Goal: Information Seeking & Learning: Compare options

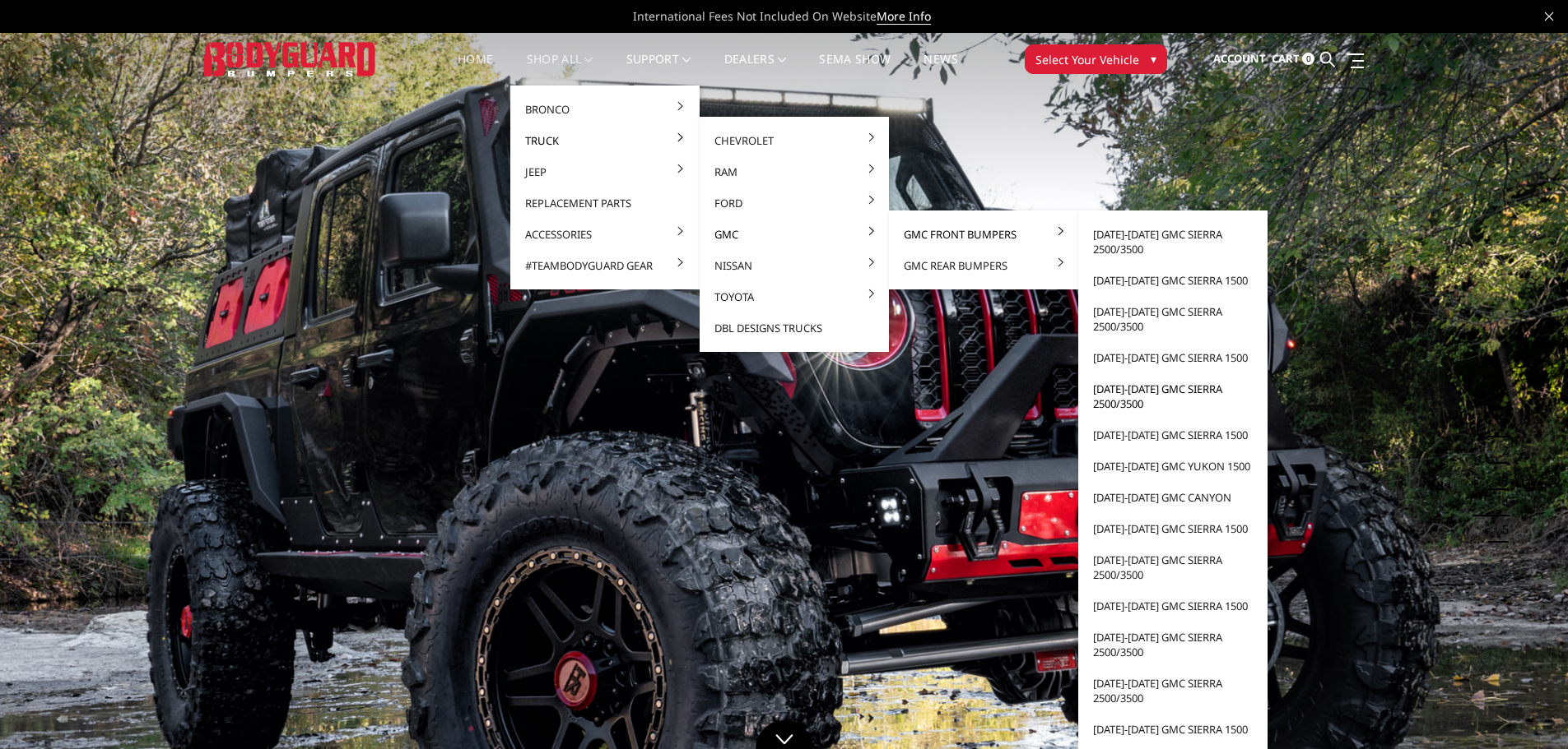
click at [1126, 389] on link "[DATE]-[DATE] GMC Sierra 2500/3500" at bounding box center [1172, 395] width 176 height 46
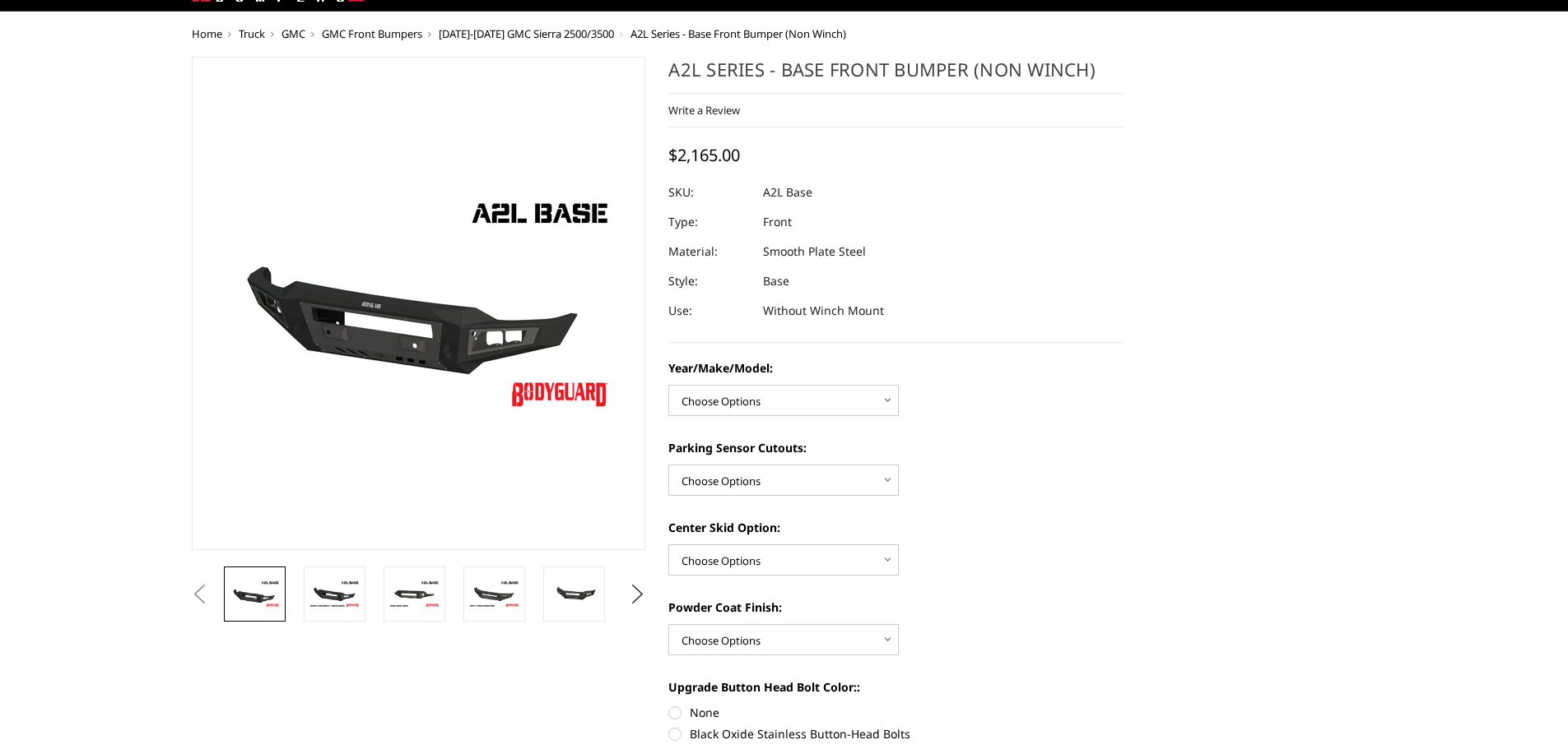
scroll to position [82, 0]
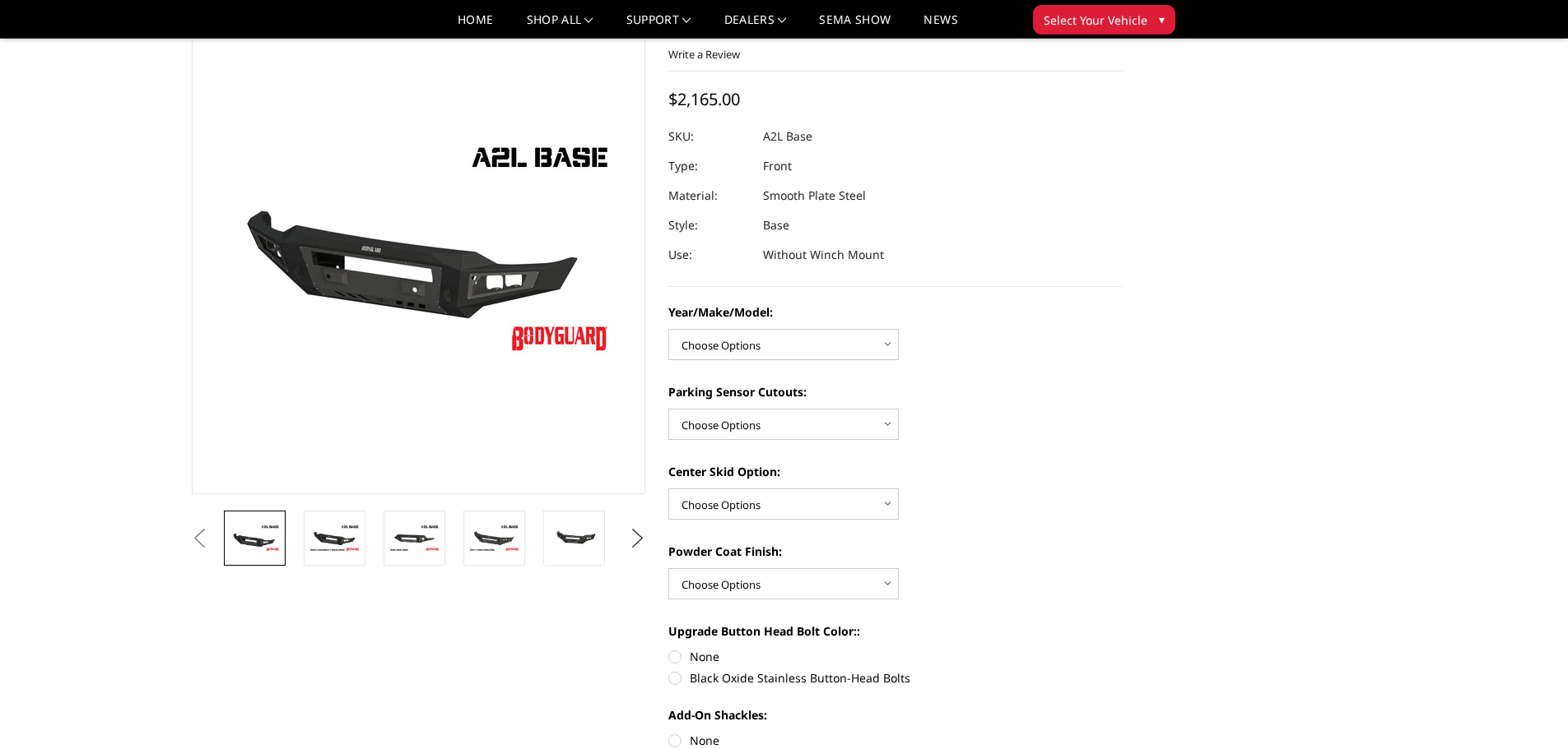
click at [639, 536] on button "Next" at bounding box center [636, 538] width 24 height 24
click at [639, 535] on button "Next" at bounding box center [636, 538] width 24 height 24
click at [544, 545] on link at bounding box center [573, 538] width 62 height 55
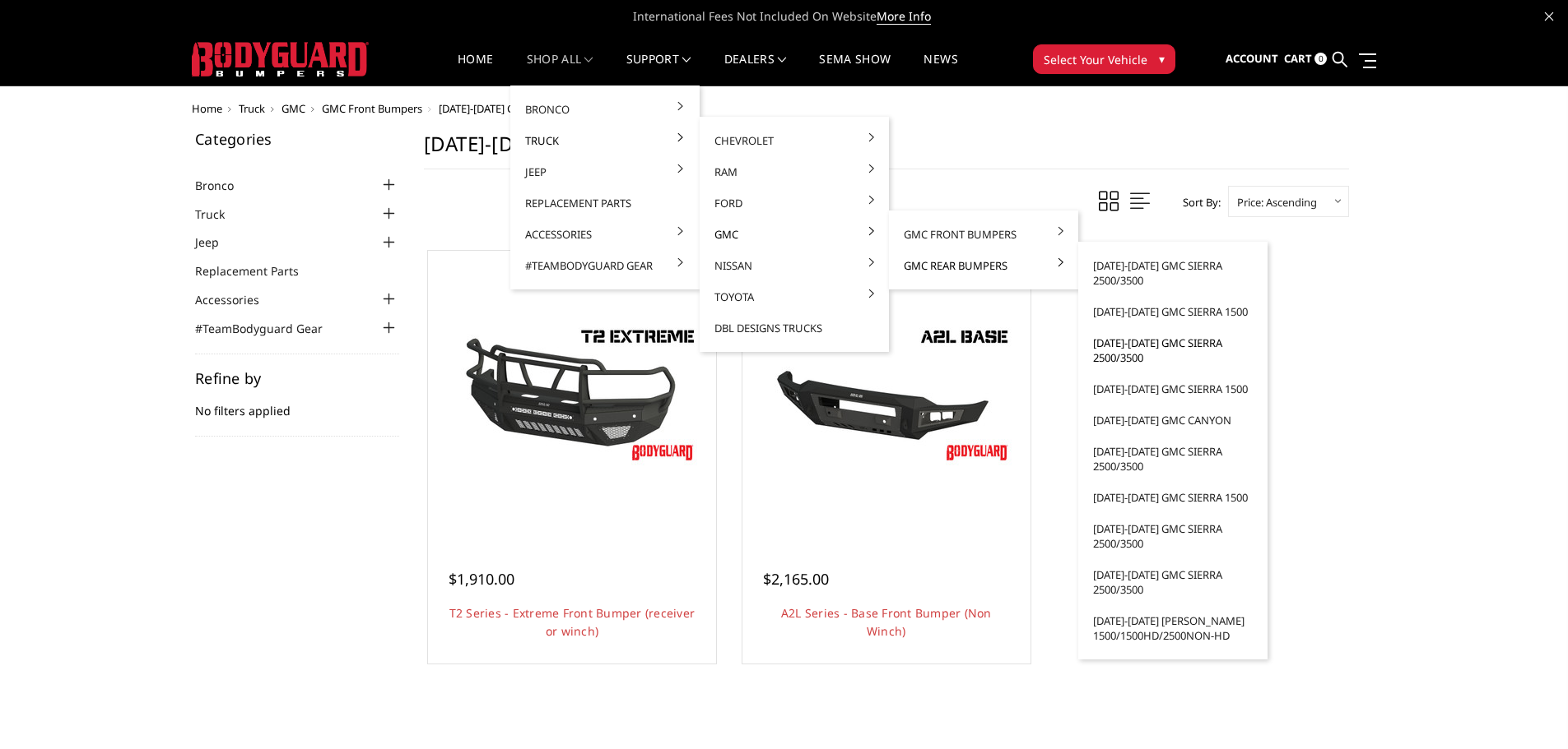
click at [1106, 343] on link "[DATE]-[DATE] GMC Sierra 2500/3500" at bounding box center [1172, 350] width 176 height 46
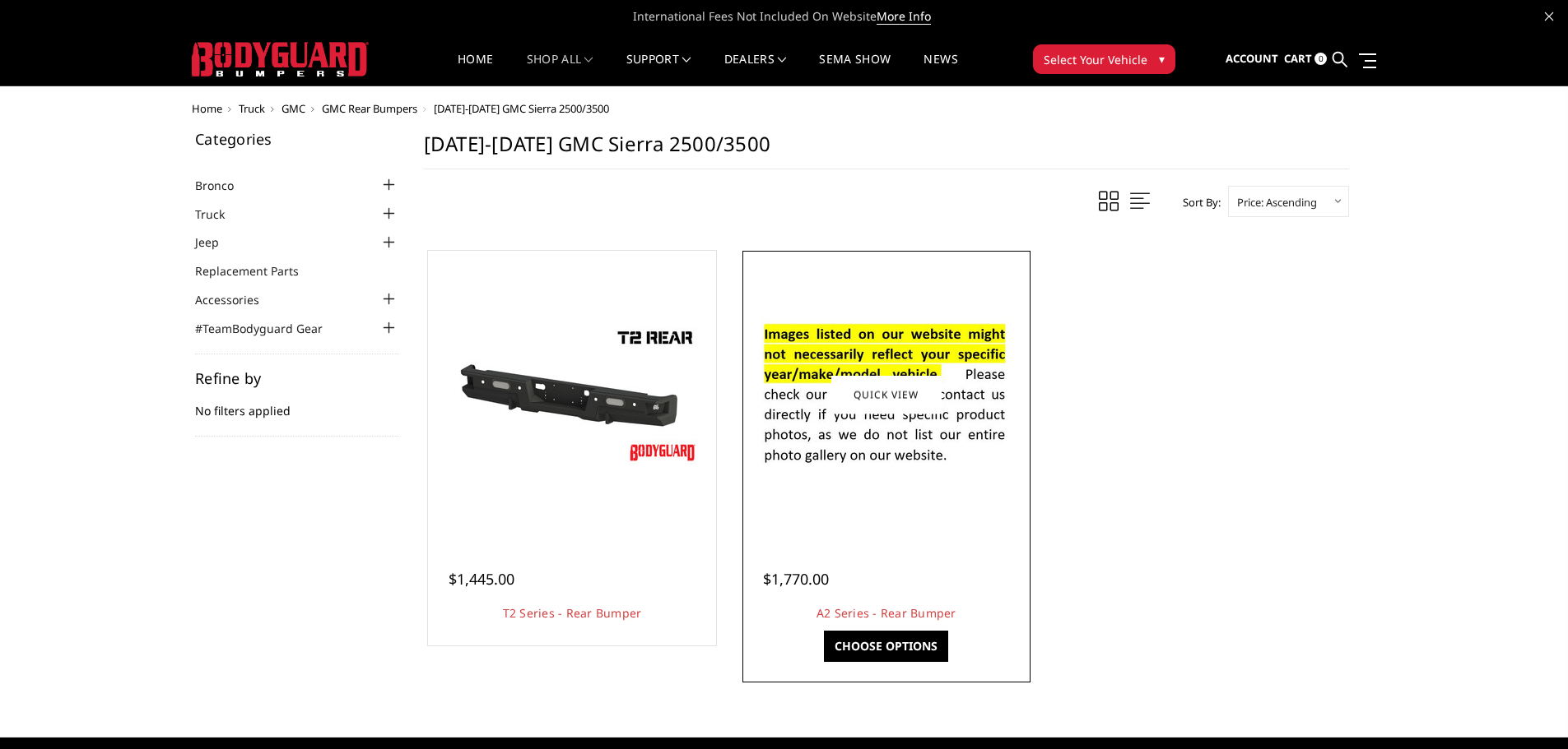
click at [1031, 503] on div "Quick view $1,770.00 A2 Series - Rear Bumper This is our premium series, heavy-…" at bounding box center [886, 448] width 289 height 396
click at [989, 503] on div at bounding box center [886, 395] width 279 height 279
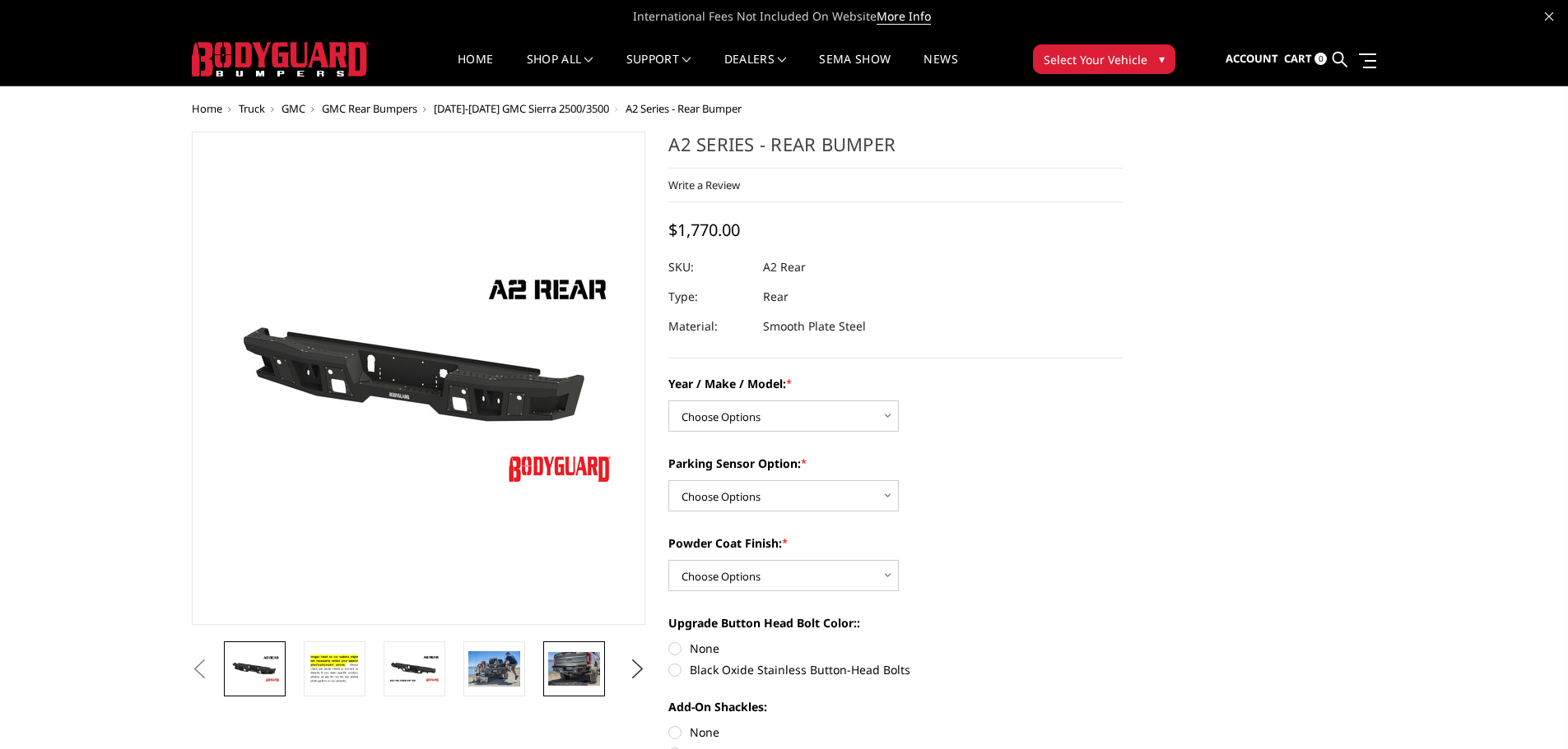
click at [581, 670] on img at bounding box center [573, 669] width 52 height 34
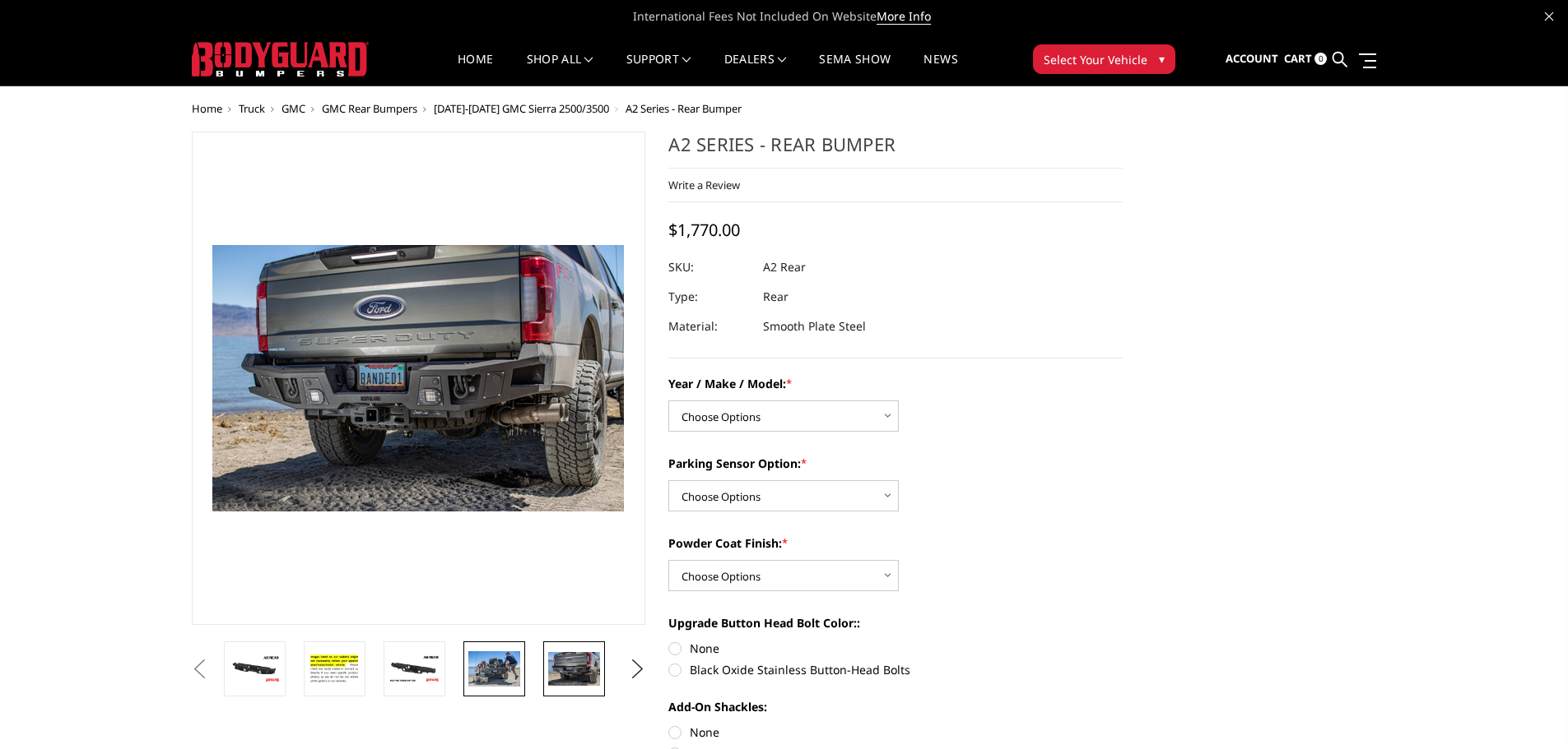
click at [499, 685] on img at bounding box center [493, 668] width 52 height 34
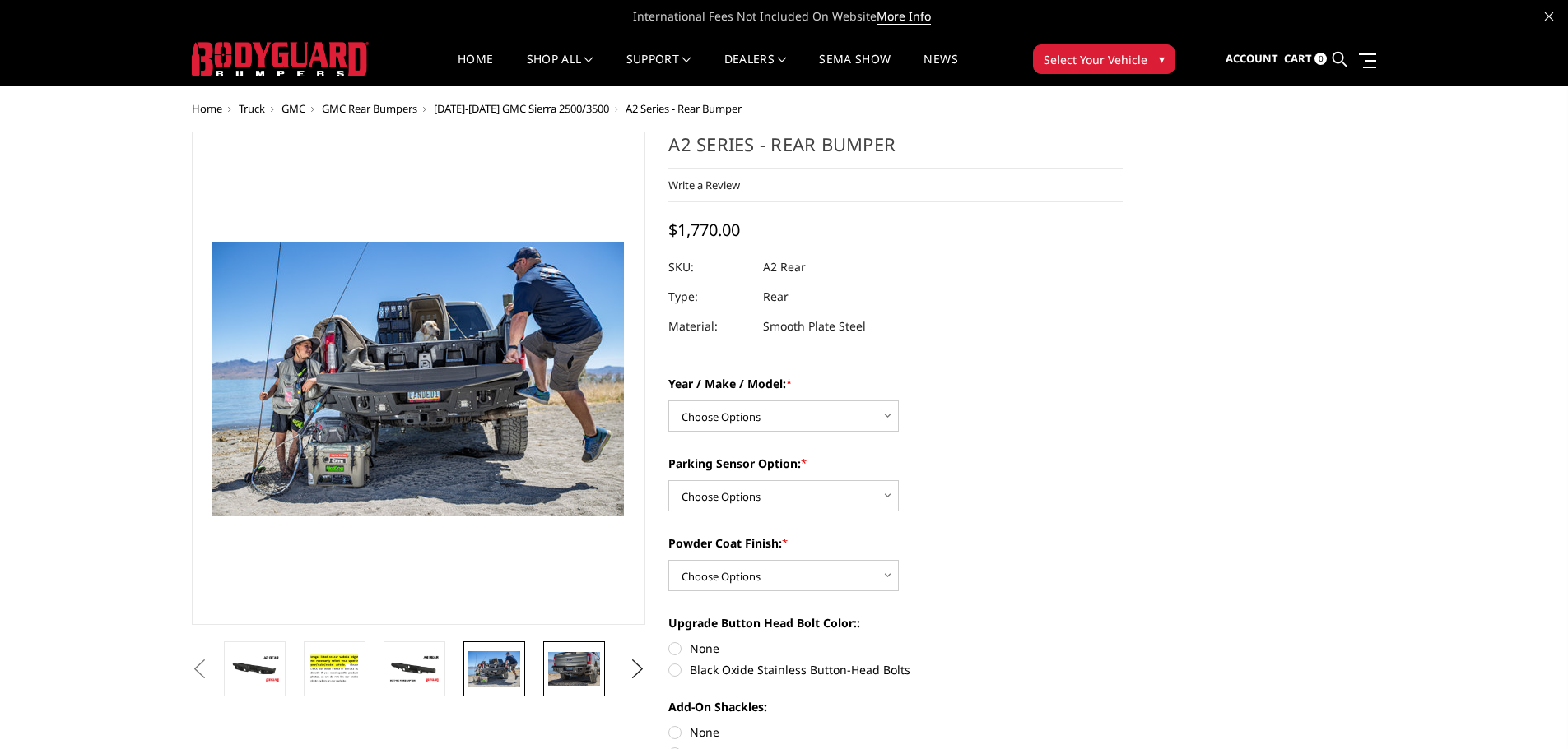
click at [587, 687] on link at bounding box center [573, 669] width 62 height 55
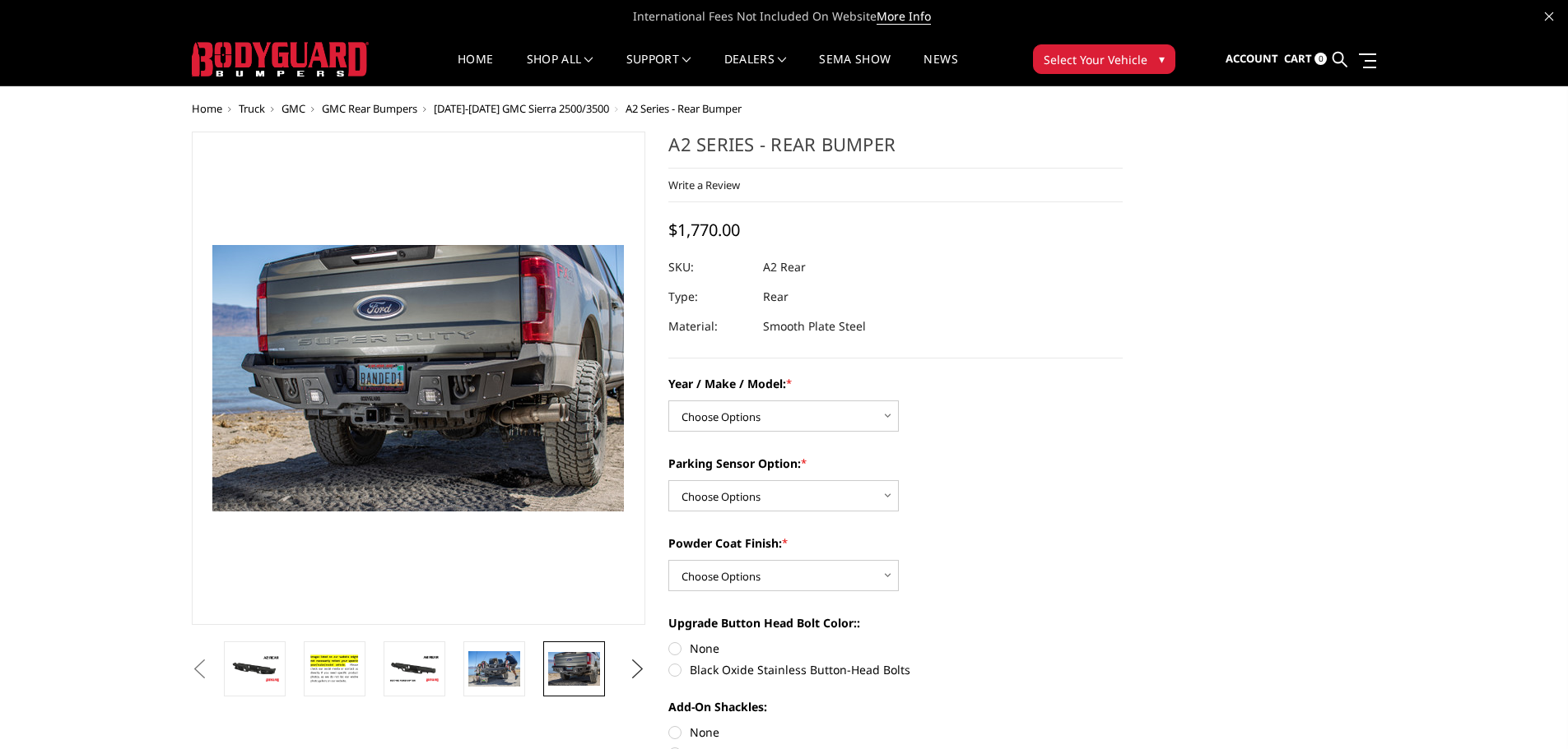
click at [638, 664] on button "Next" at bounding box center [636, 669] width 24 height 24
click at [579, 665] on img at bounding box center [573, 669] width 52 height 34
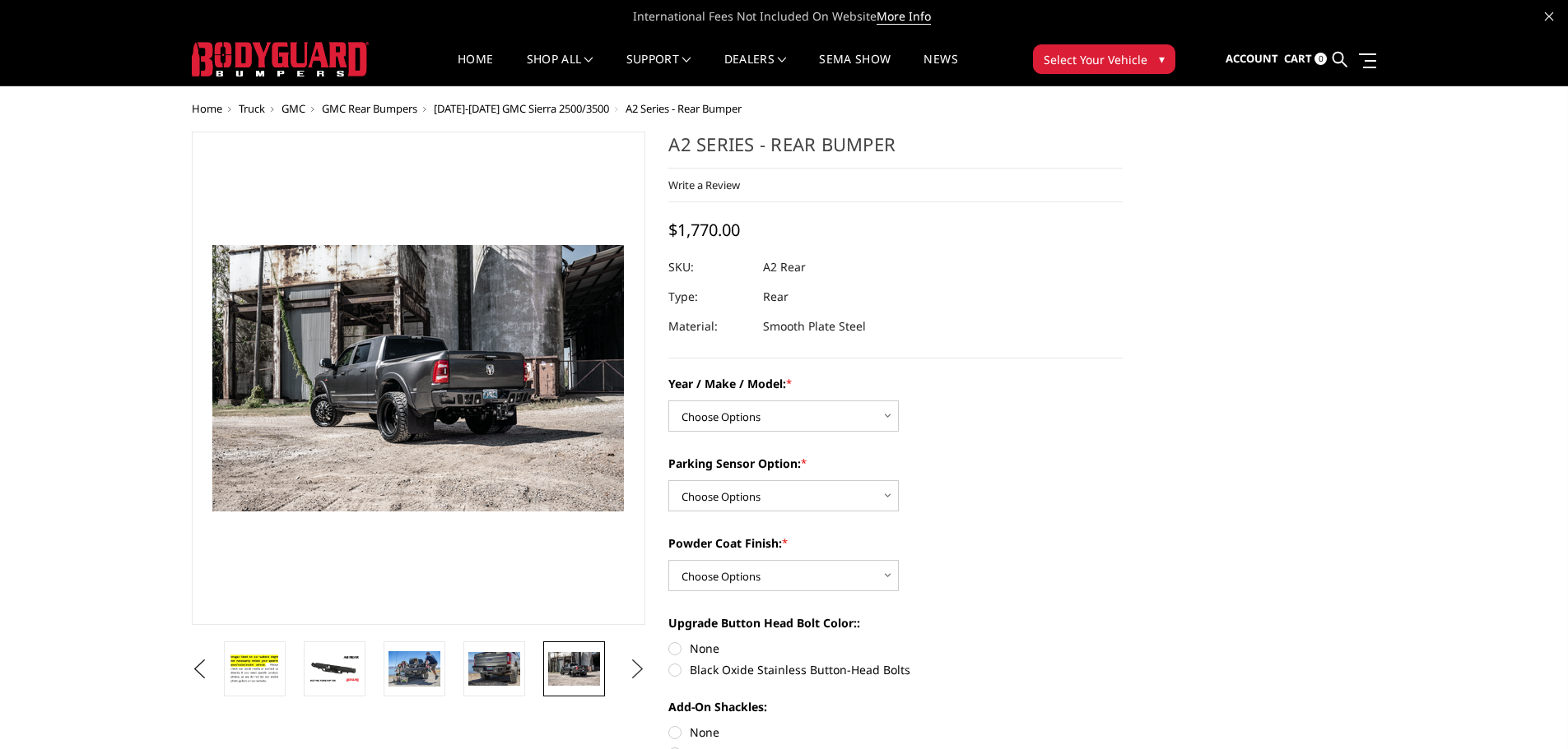
click at [645, 665] on button "Next" at bounding box center [636, 669] width 24 height 24
click at [581, 674] on img at bounding box center [573, 669] width 52 height 25
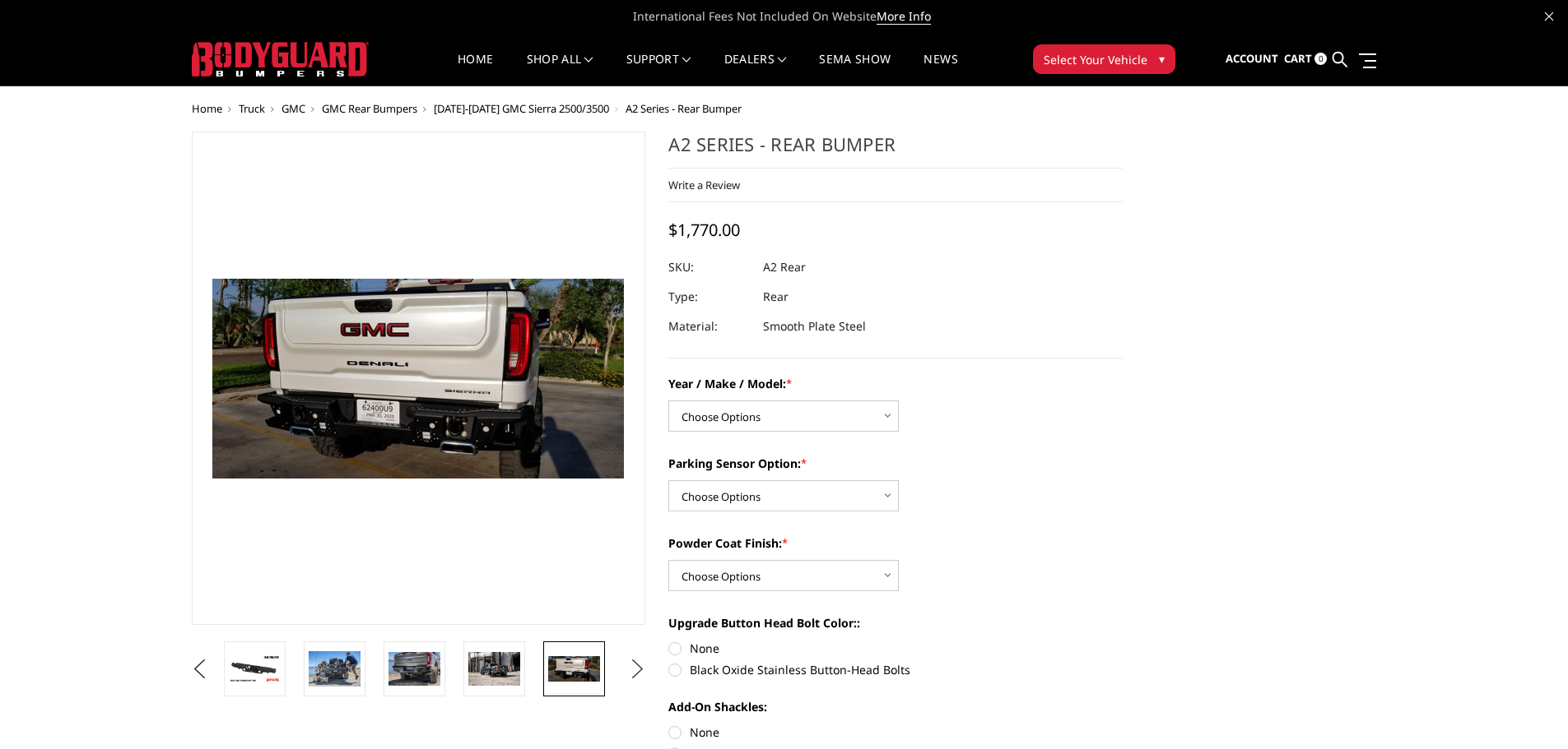
click at [639, 674] on button "Next" at bounding box center [636, 669] width 24 height 24
click at [568, 674] on img at bounding box center [573, 668] width 52 height 34
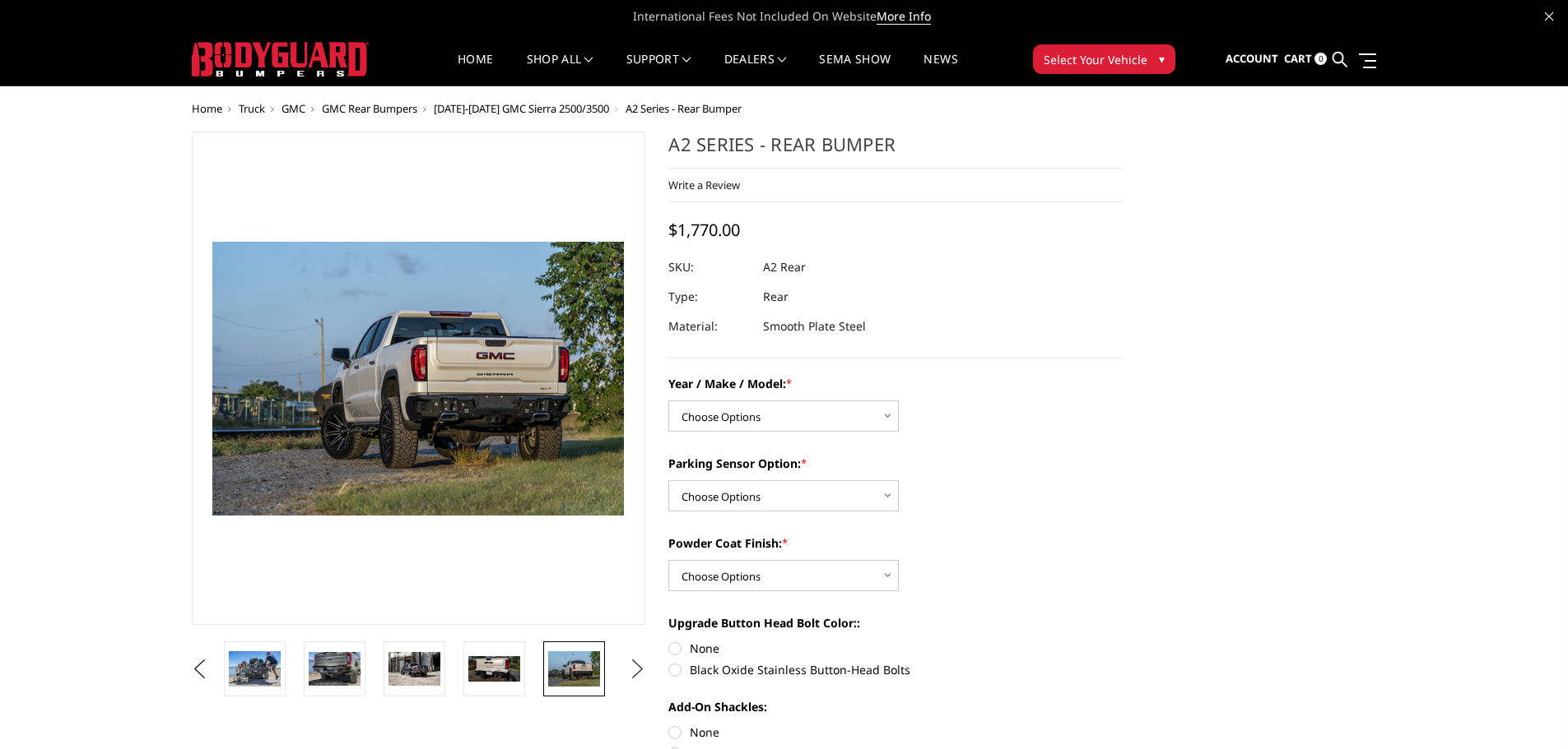
click at [634, 661] on button "Next" at bounding box center [636, 669] width 24 height 24
click at [575, 673] on img at bounding box center [573, 668] width 52 height 34
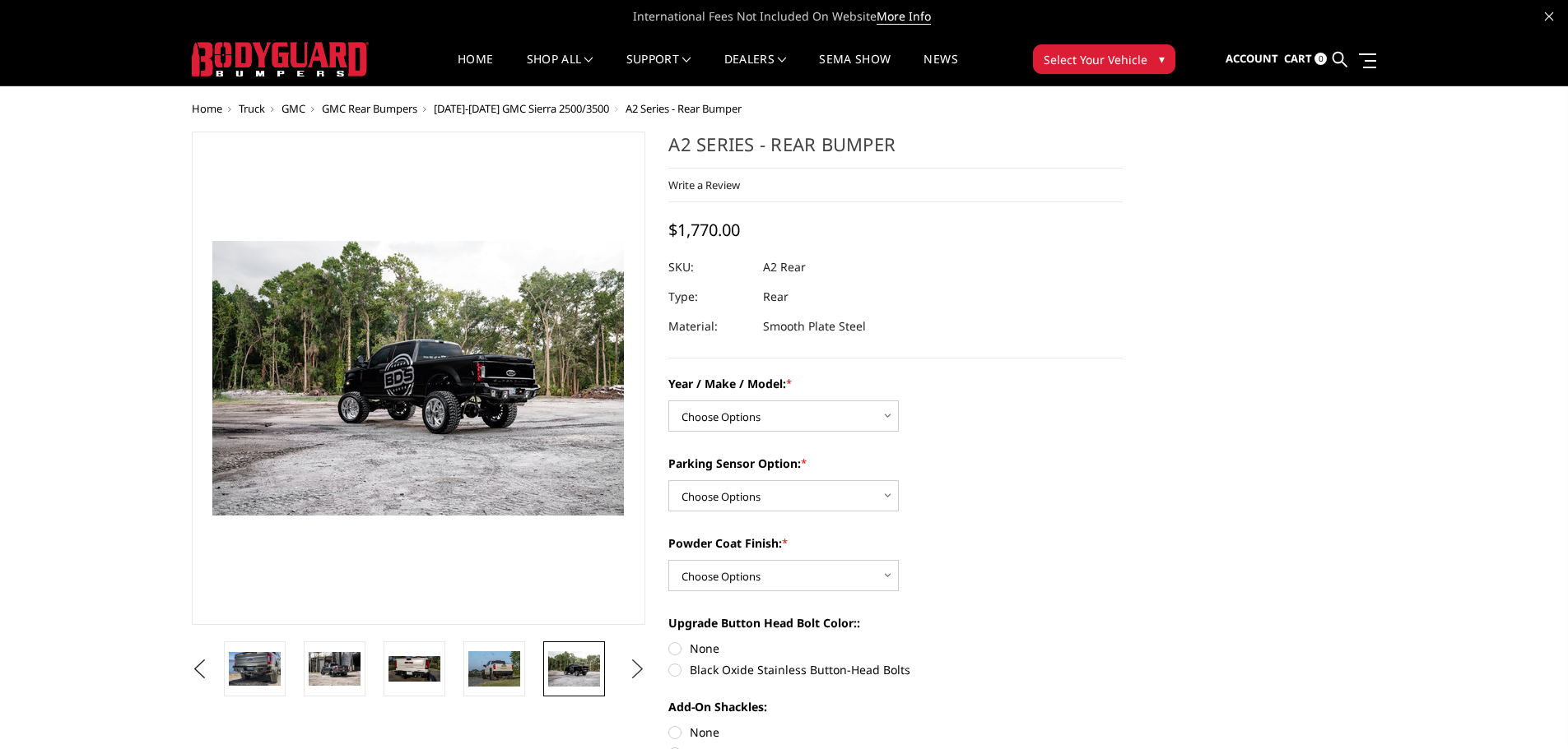
click at [634, 661] on button "Next" at bounding box center [636, 669] width 24 height 24
click at [574, 666] on img at bounding box center [573, 668] width 52 height 34
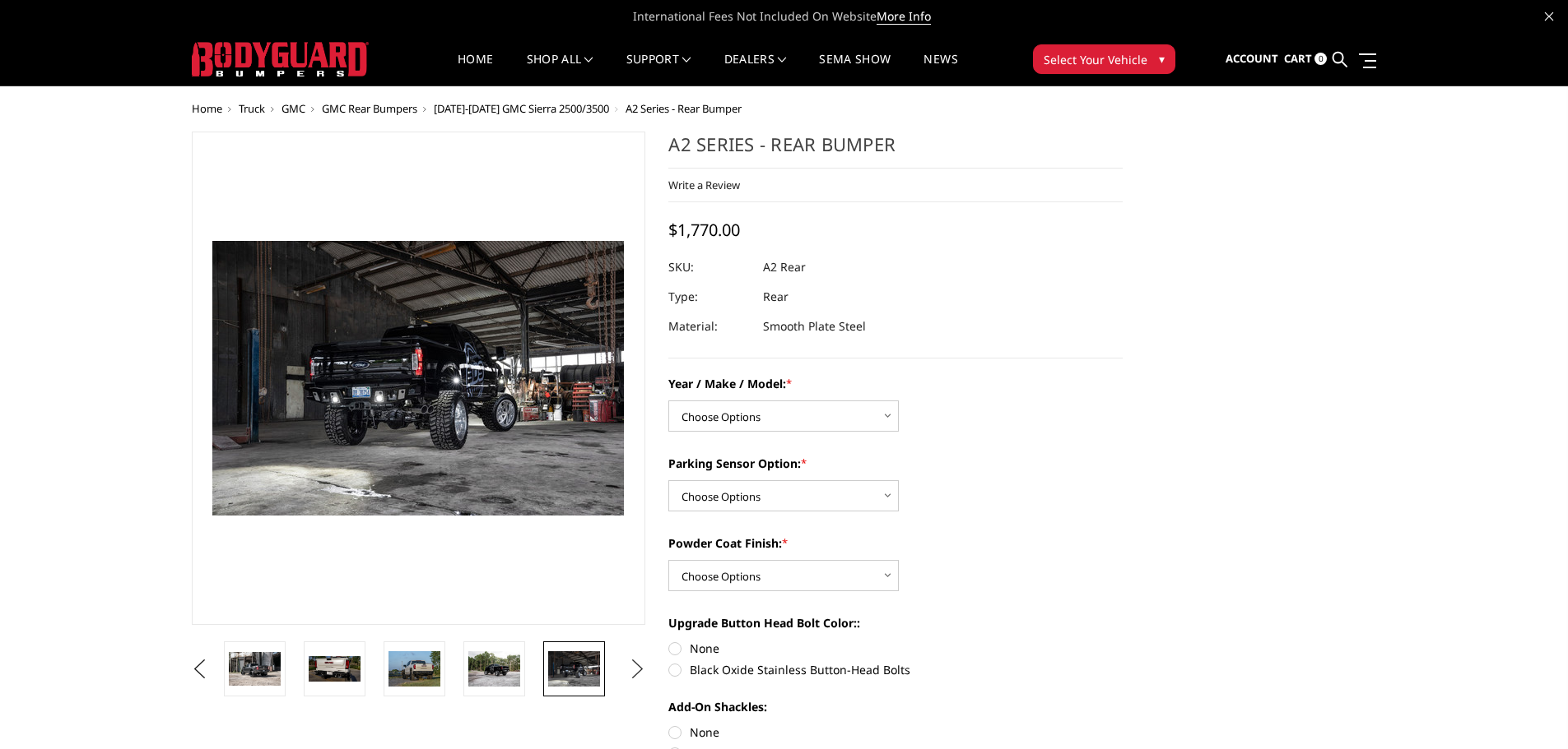
click at [638, 661] on button "Next" at bounding box center [636, 669] width 24 height 24
click at [571, 665] on img at bounding box center [573, 668] width 52 height 34
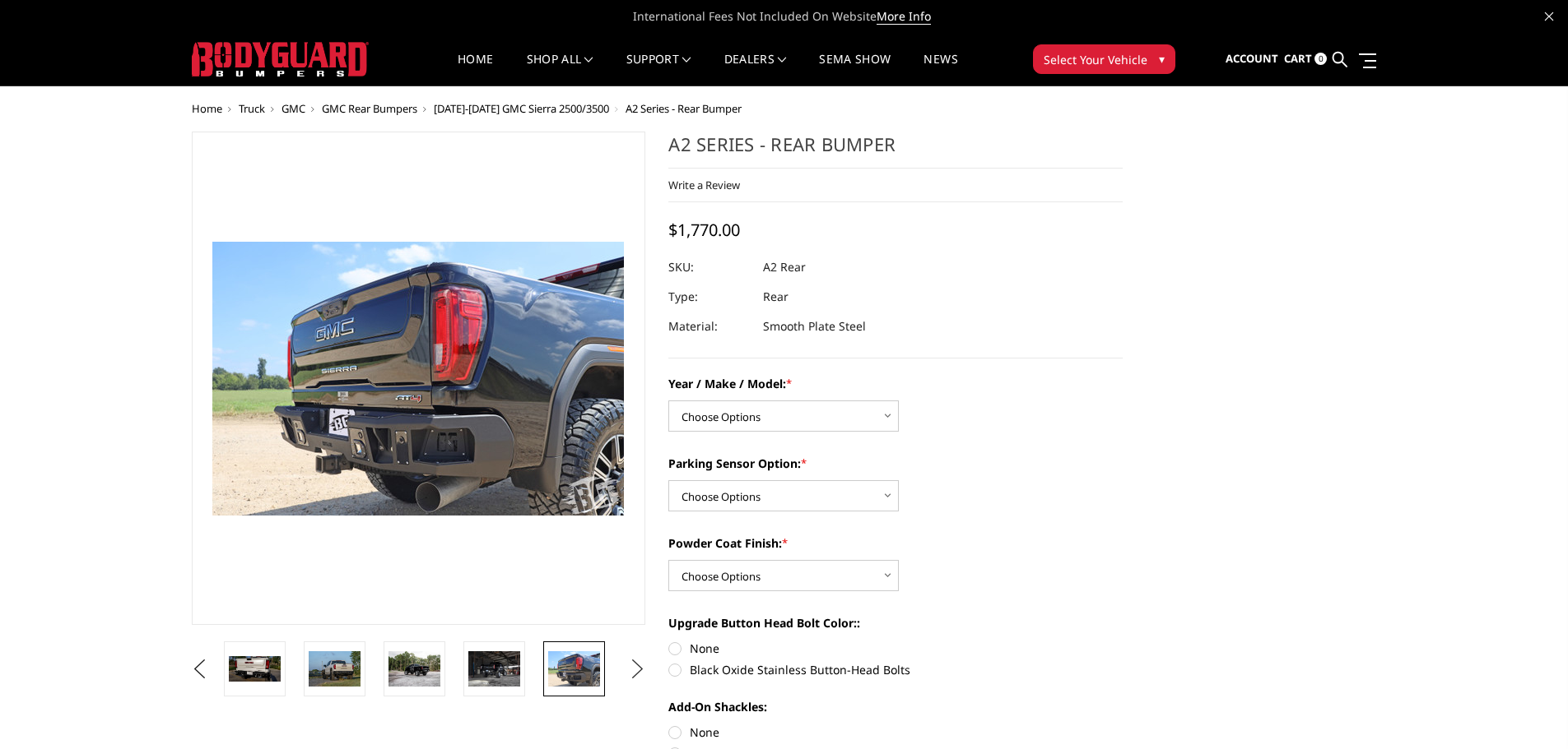
click at [643, 672] on button "Next" at bounding box center [636, 669] width 24 height 24
click at [597, 663] on img at bounding box center [573, 668] width 52 height 34
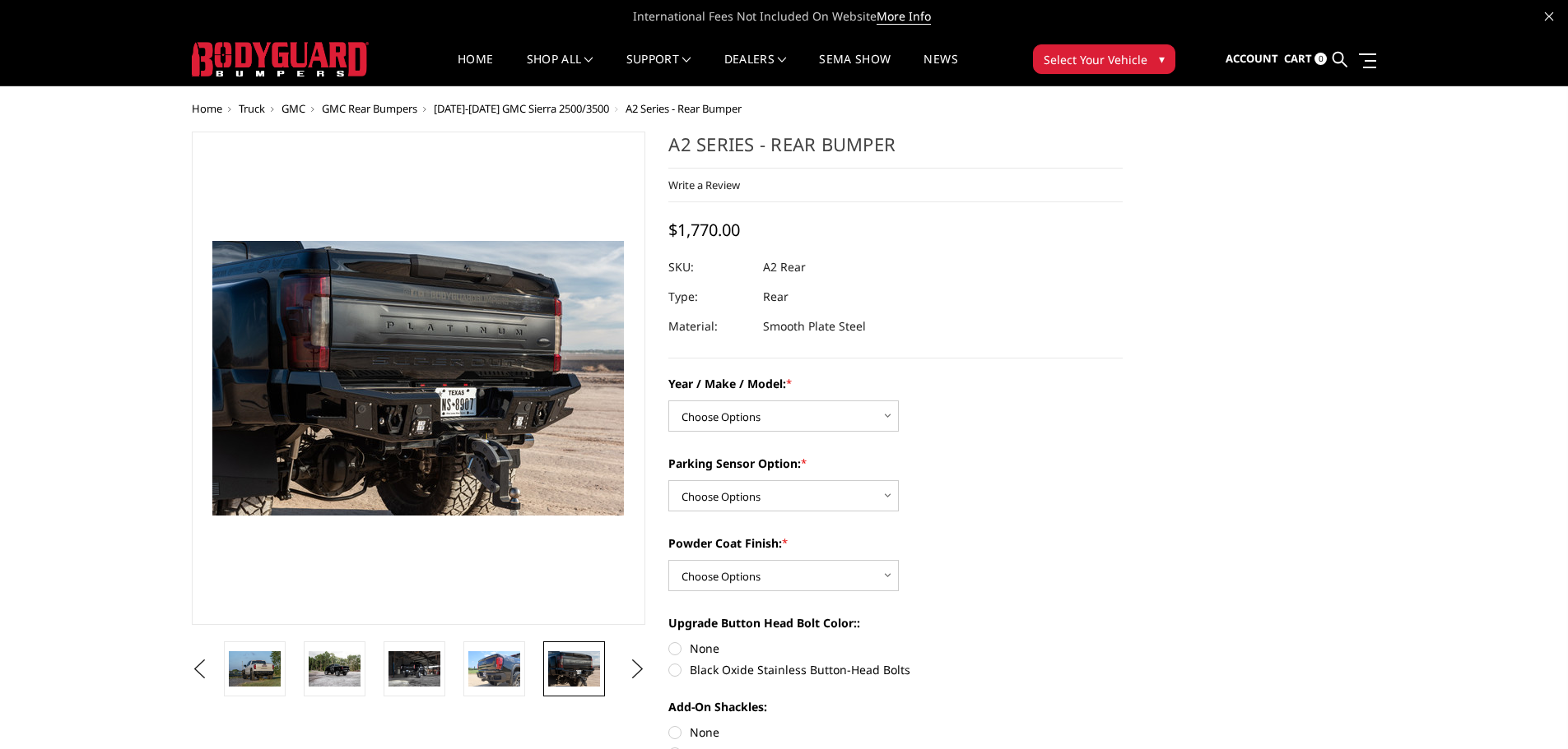
click at [381, 410] on img at bounding box center [468, 365] width 1053 height 703
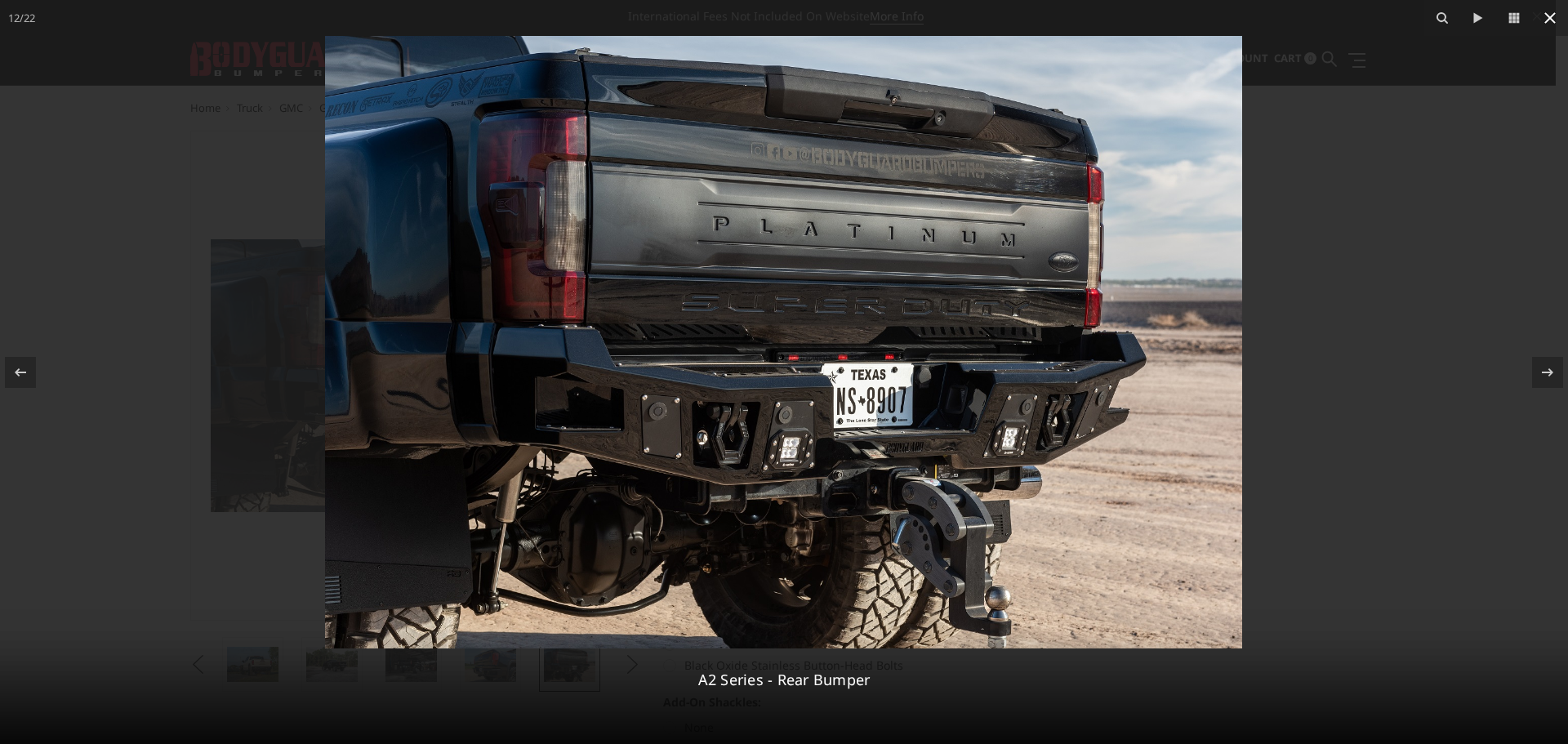
click at [1544, 13] on icon at bounding box center [1551, 17] width 19 height 19
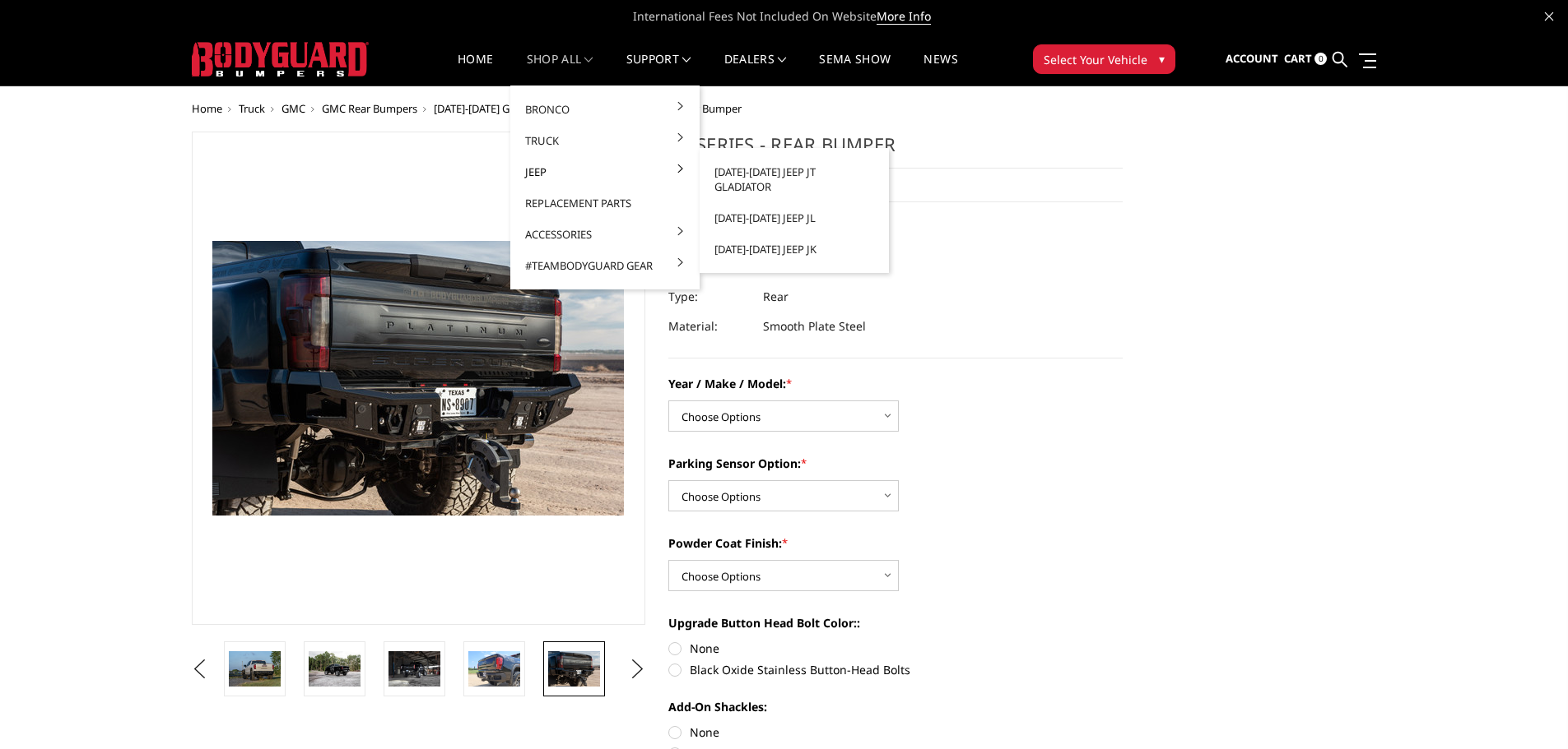
click at [548, 177] on link "Jeep" at bounding box center [605, 172] width 176 height 31
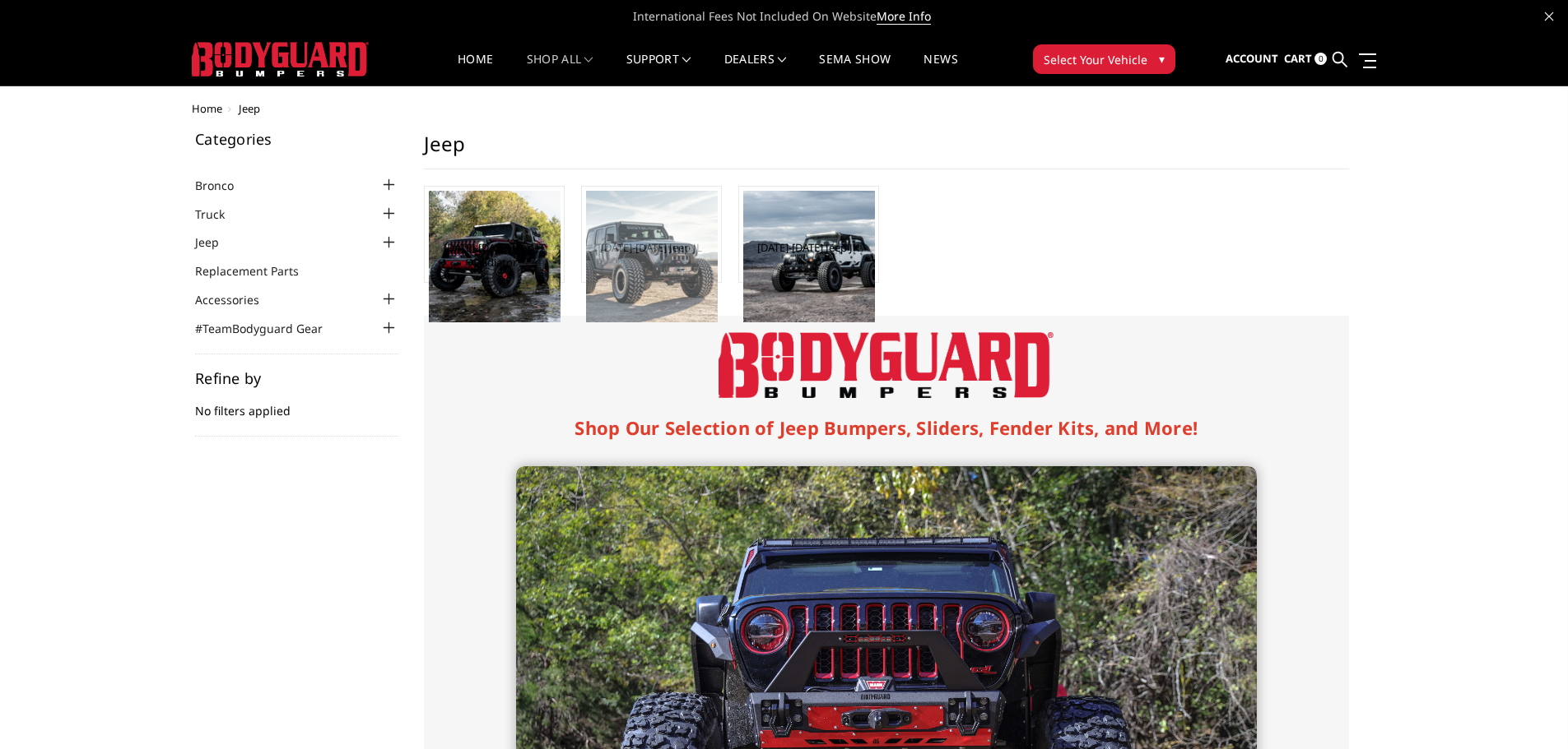
click at [634, 269] on img at bounding box center [652, 256] width 132 height 132
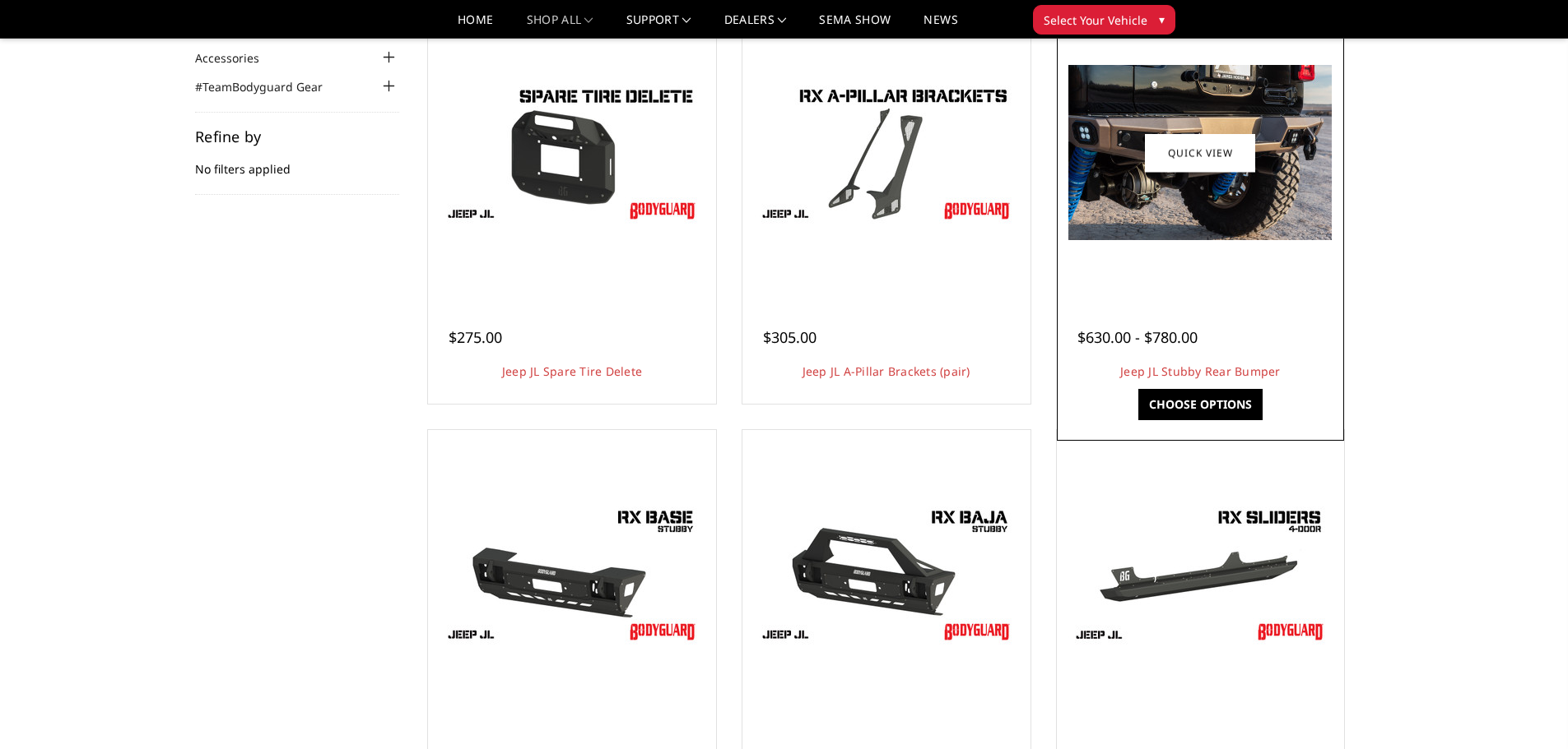
scroll to position [164, 0]
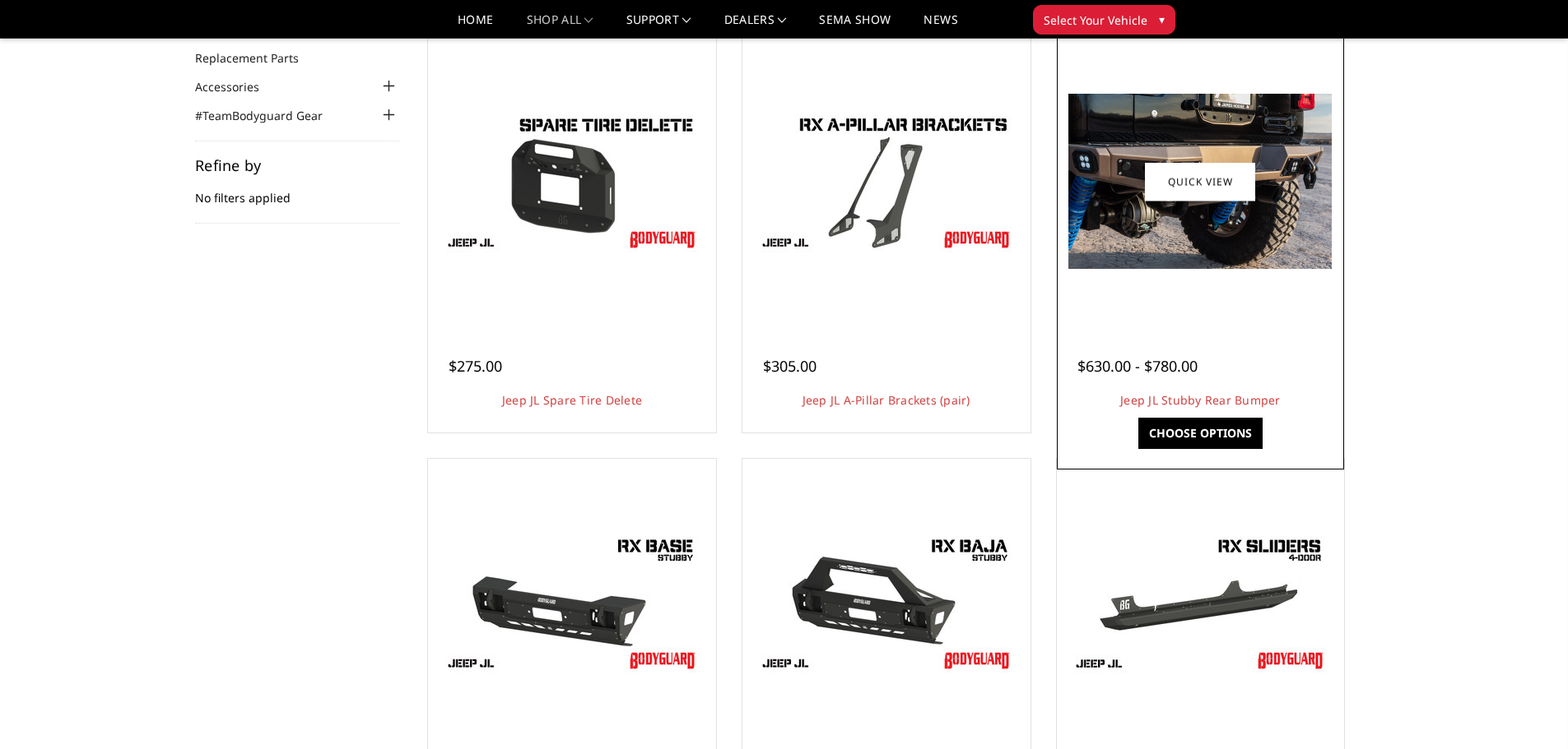
click at [1203, 217] on img at bounding box center [1200, 181] width 264 height 175
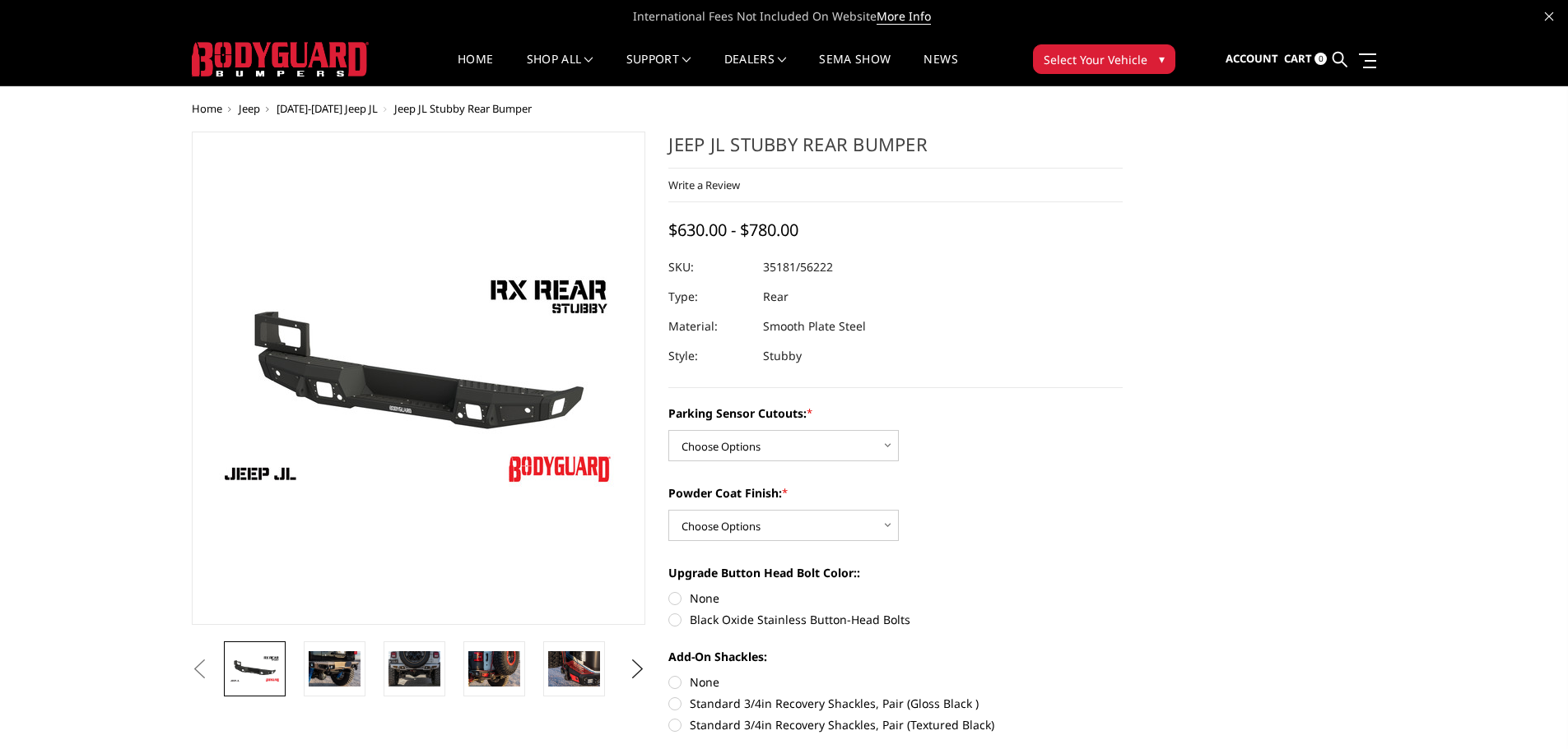
click at [362, 430] on img at bounding box center [492, 369] width 1053 height 592
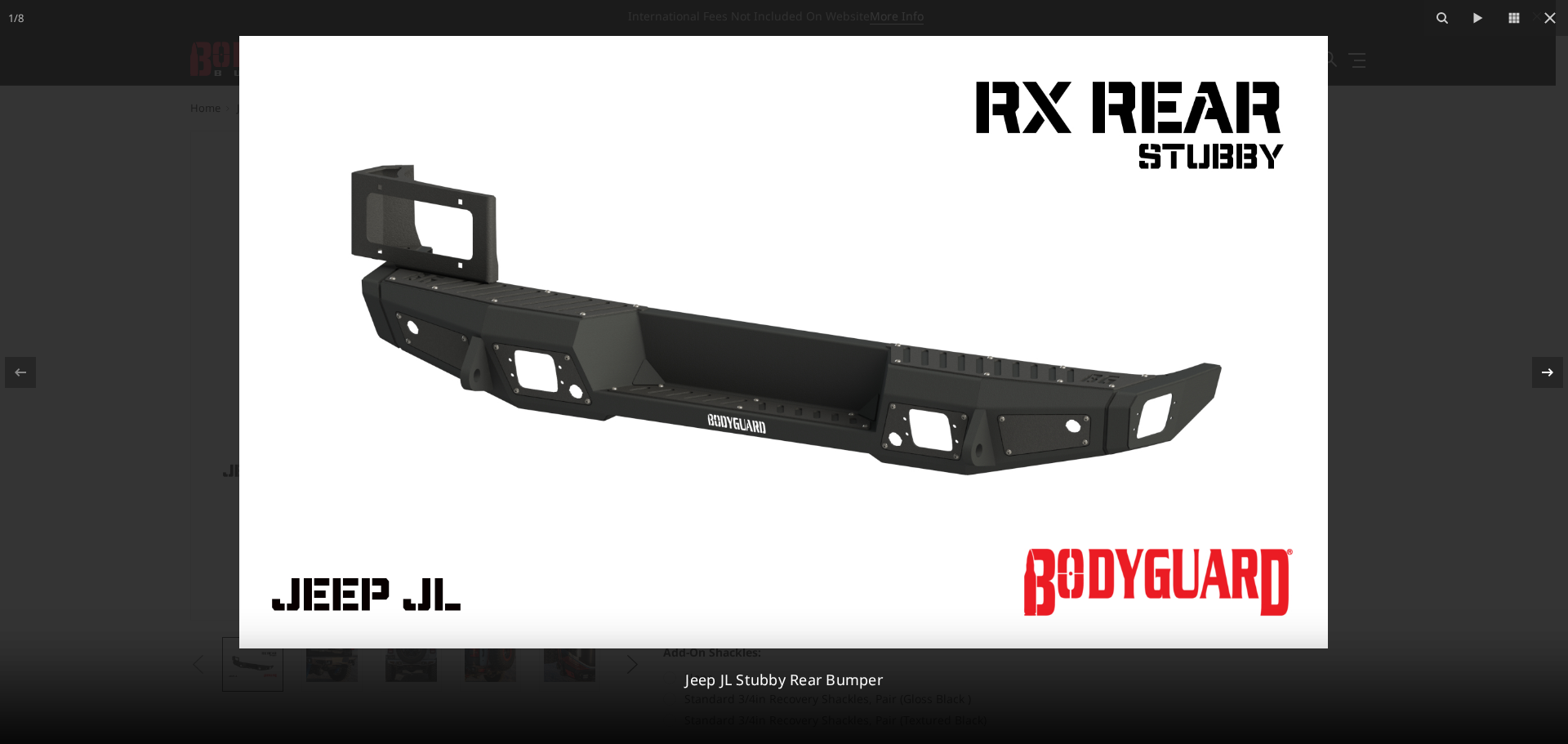
click at [1552, 374] on icon at bounding box center [1548, 372] width 19 height 19
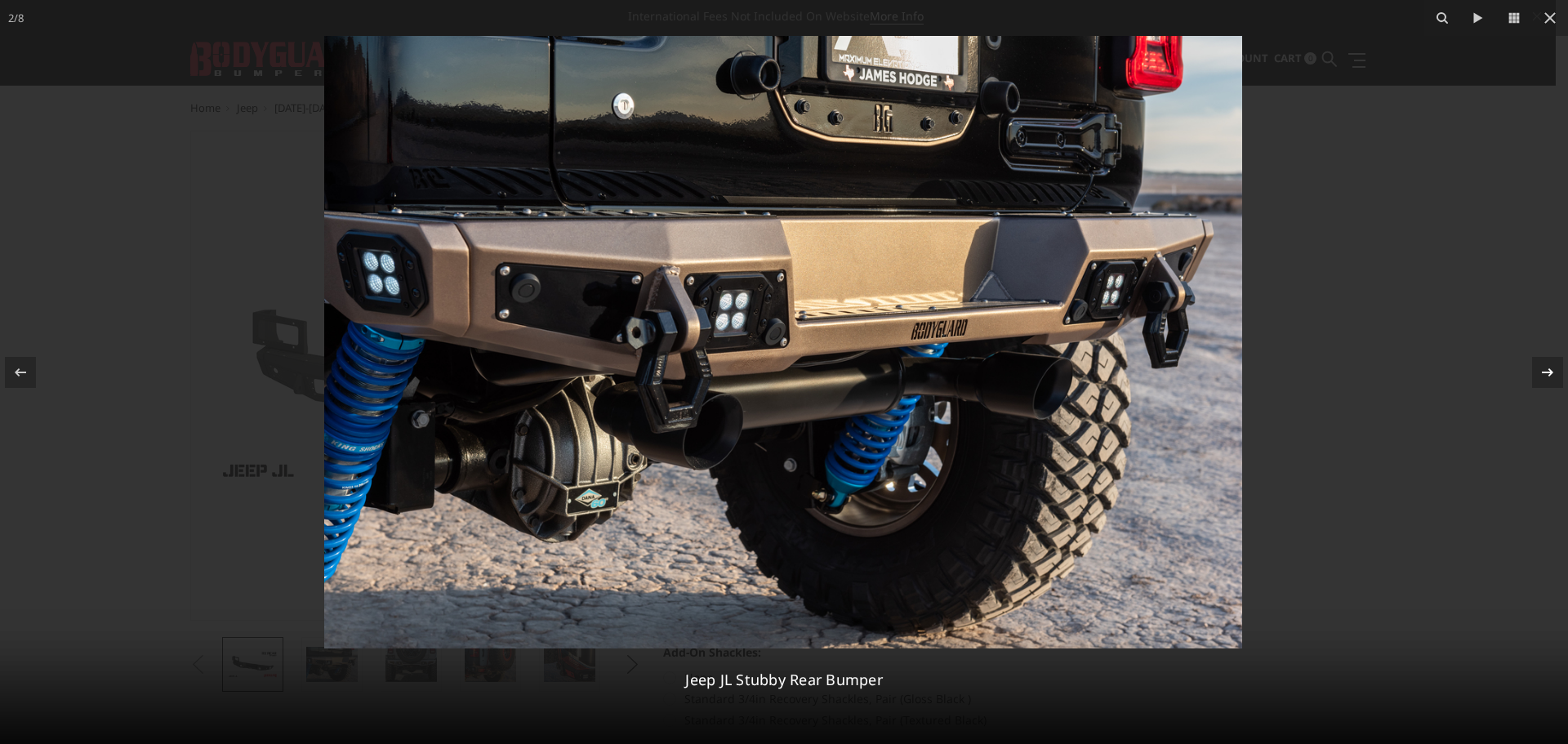
click at [1551, 374] on div "2 / 8 Jeep JL Stubby Rear Bumper" at bounding box center [784, 372] width 1568 height 744
click at [1551, 373] on icon at bounding box center [1548, 372] width 12 height 8
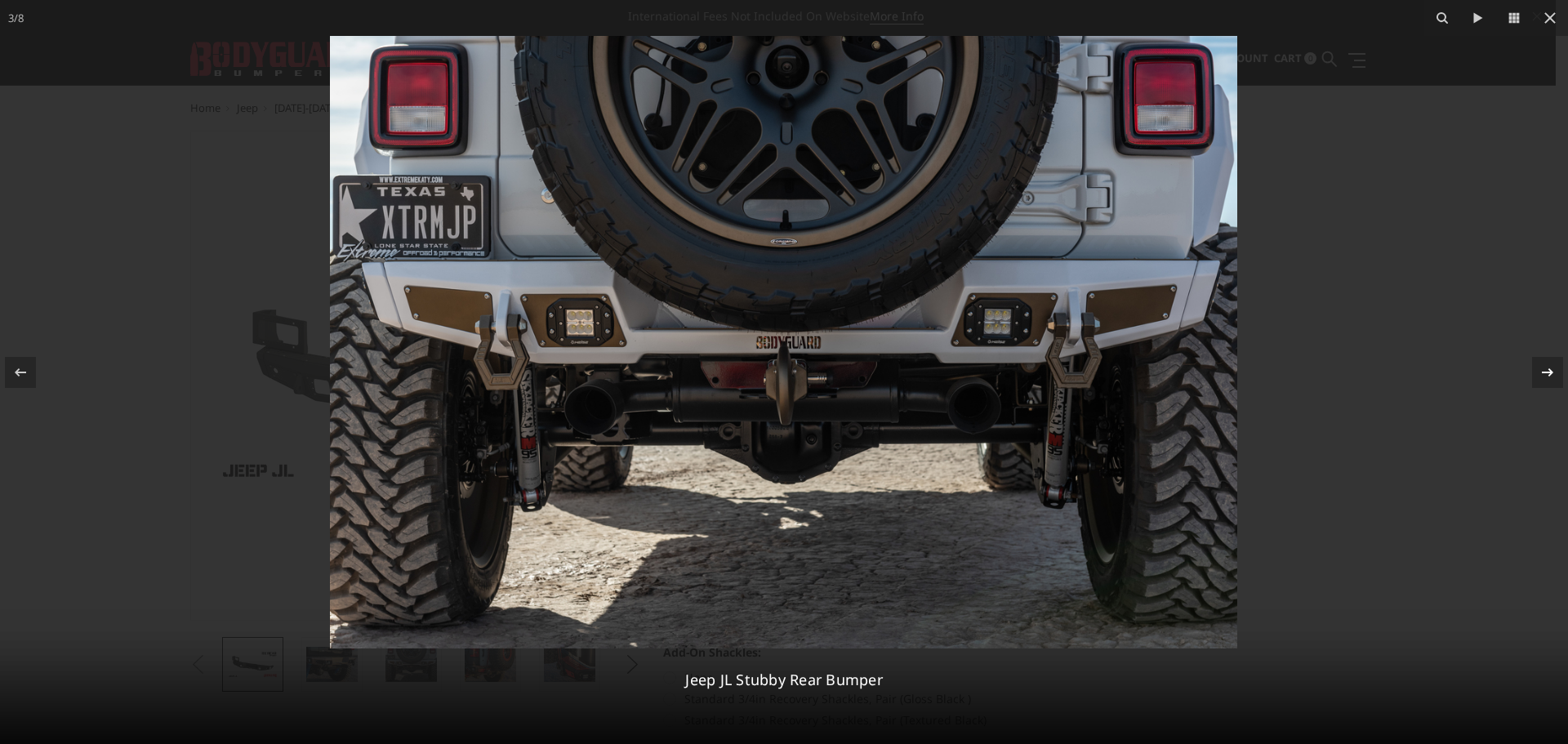
click at [1551, 373] on icon at bounding box center [1548, 372] width 12 height 8
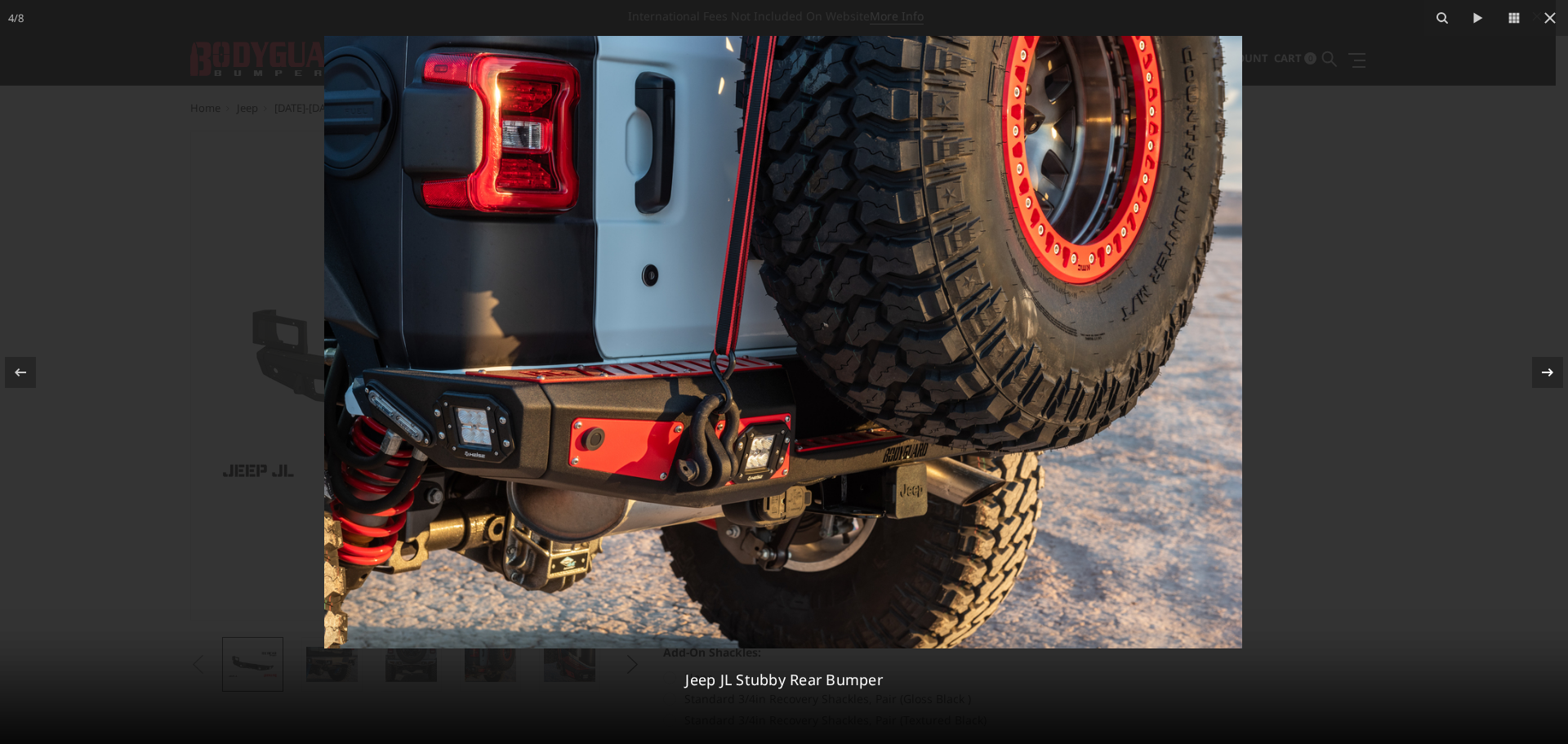
click at [1551, 373] on icon at bounding box center [1548, 372] width 12 height 8
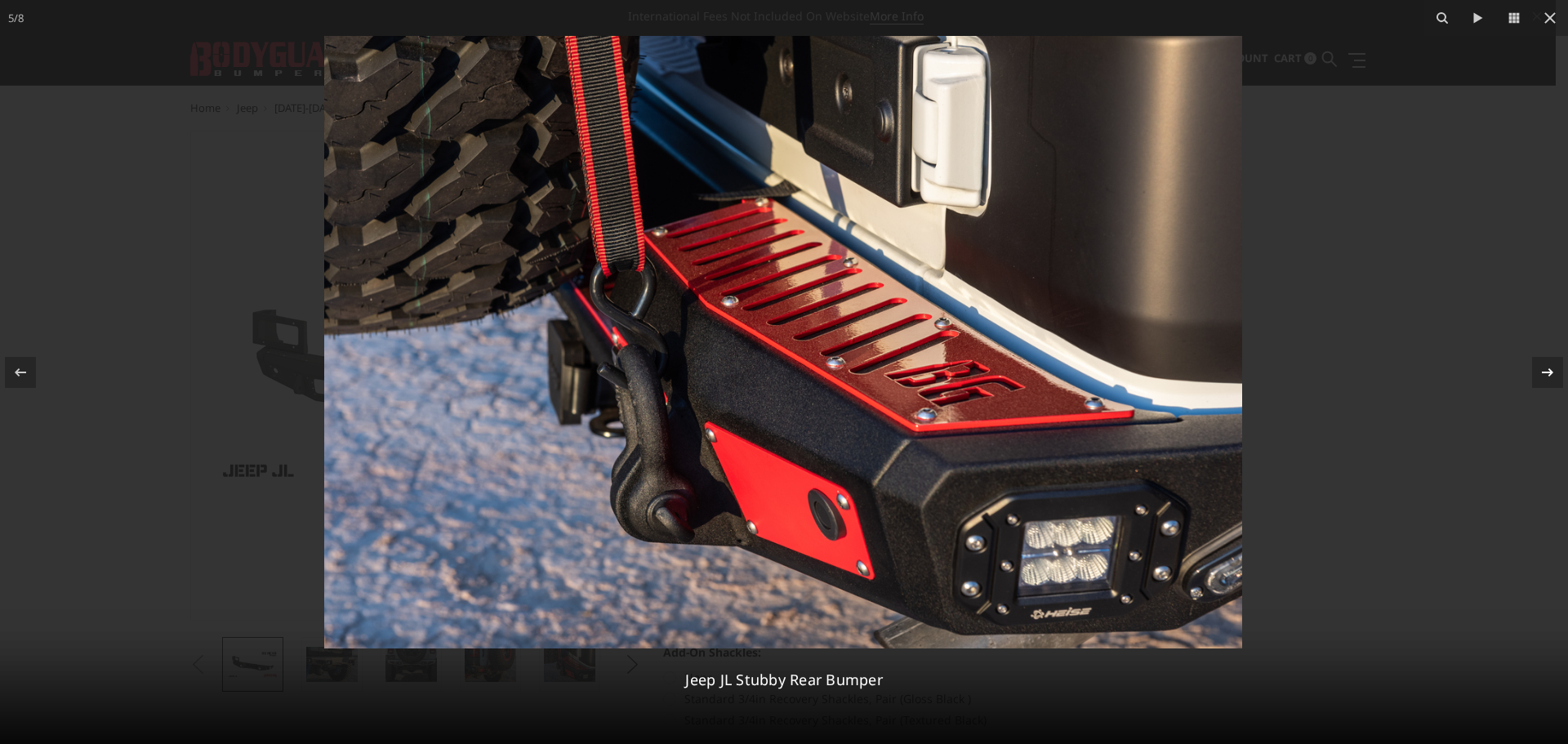
click at [1551, 373] on icon at bounding box center [1548, 372] width 12 height 8
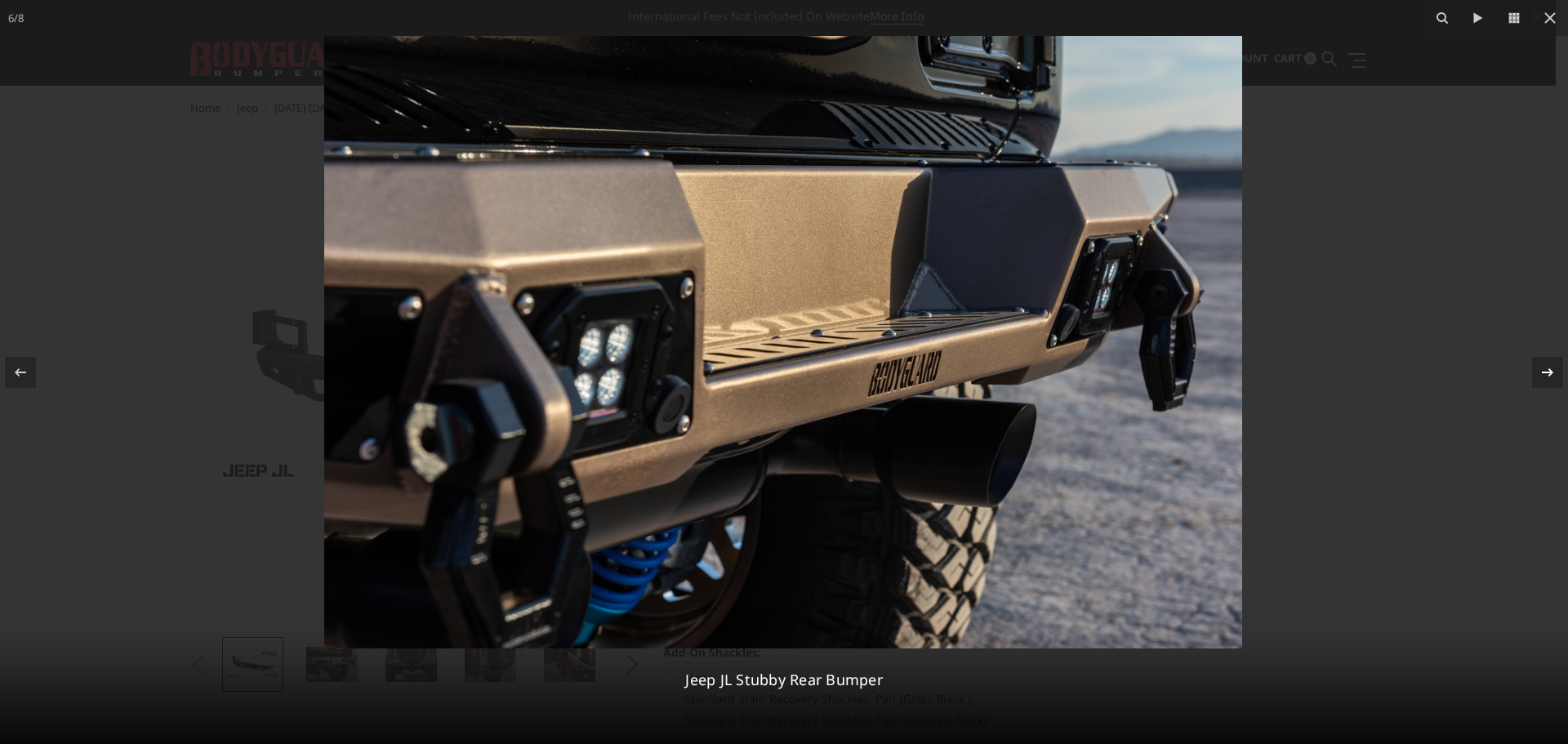
click at [1551, 373] on icon at bounding box center [1548, 372] width 12 height 8
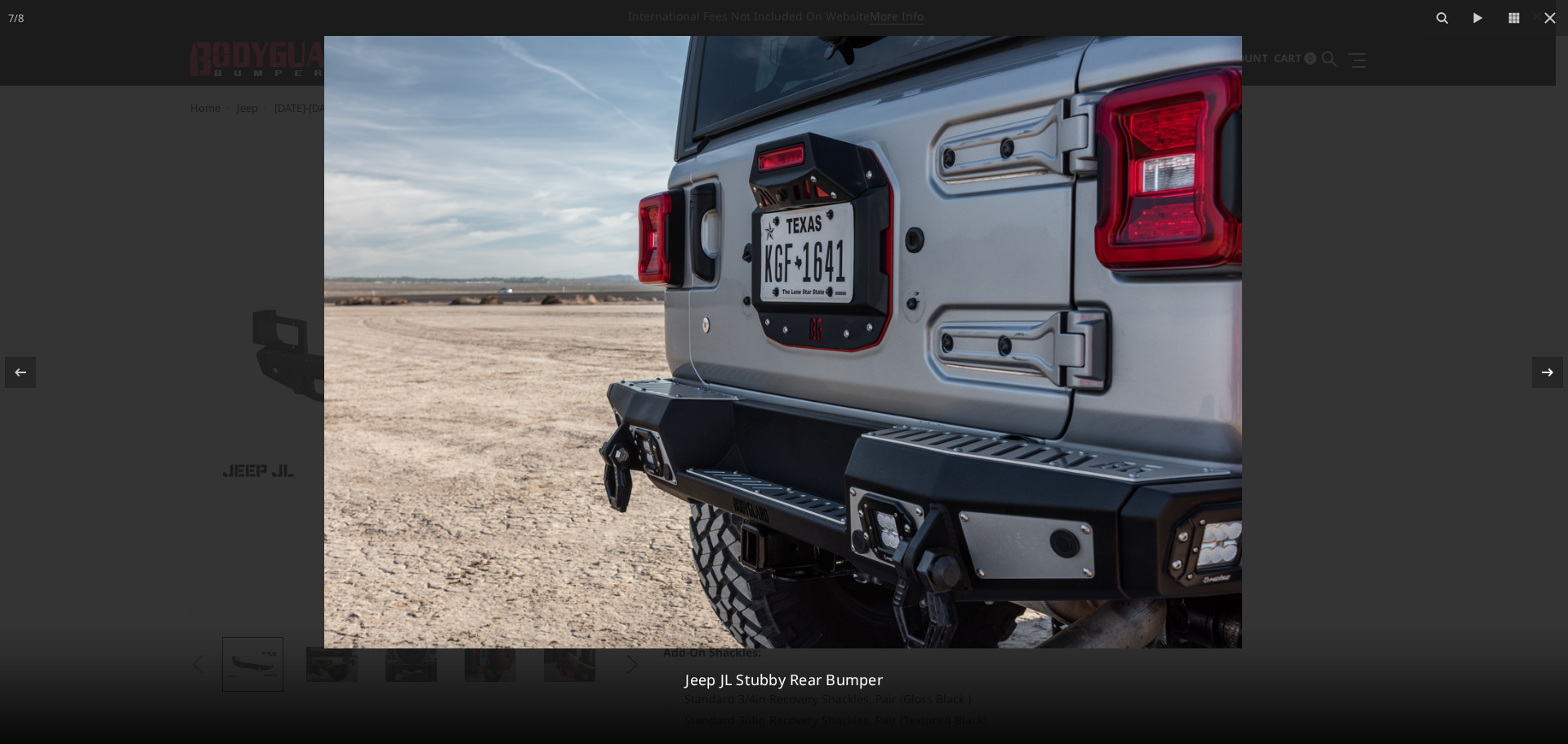
click at [1551, 373] on icon at bounding box center [1548, 372] width 12 height 8
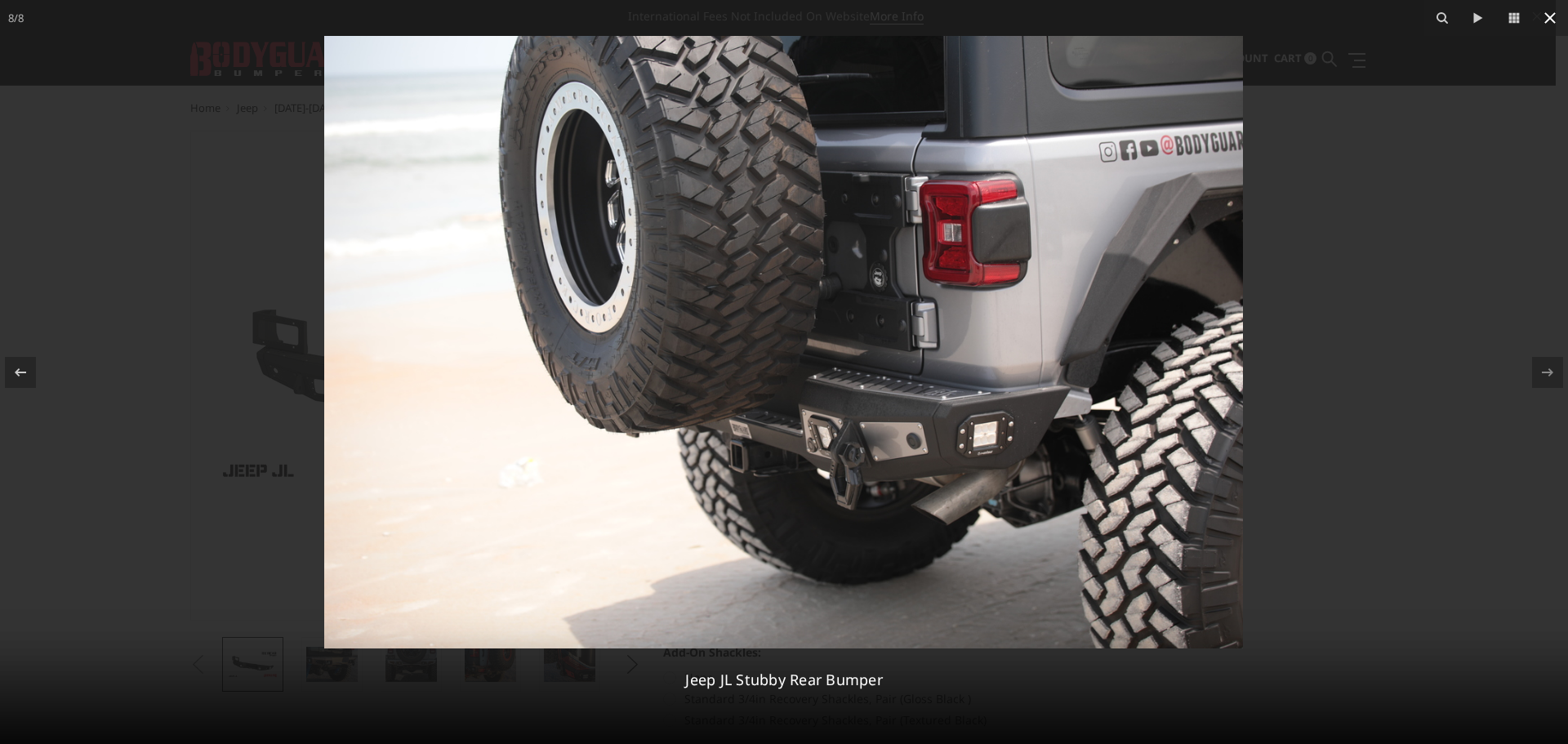
click at [1543, 13] on icon at bounding box center [1551, 17] width 19 height 19
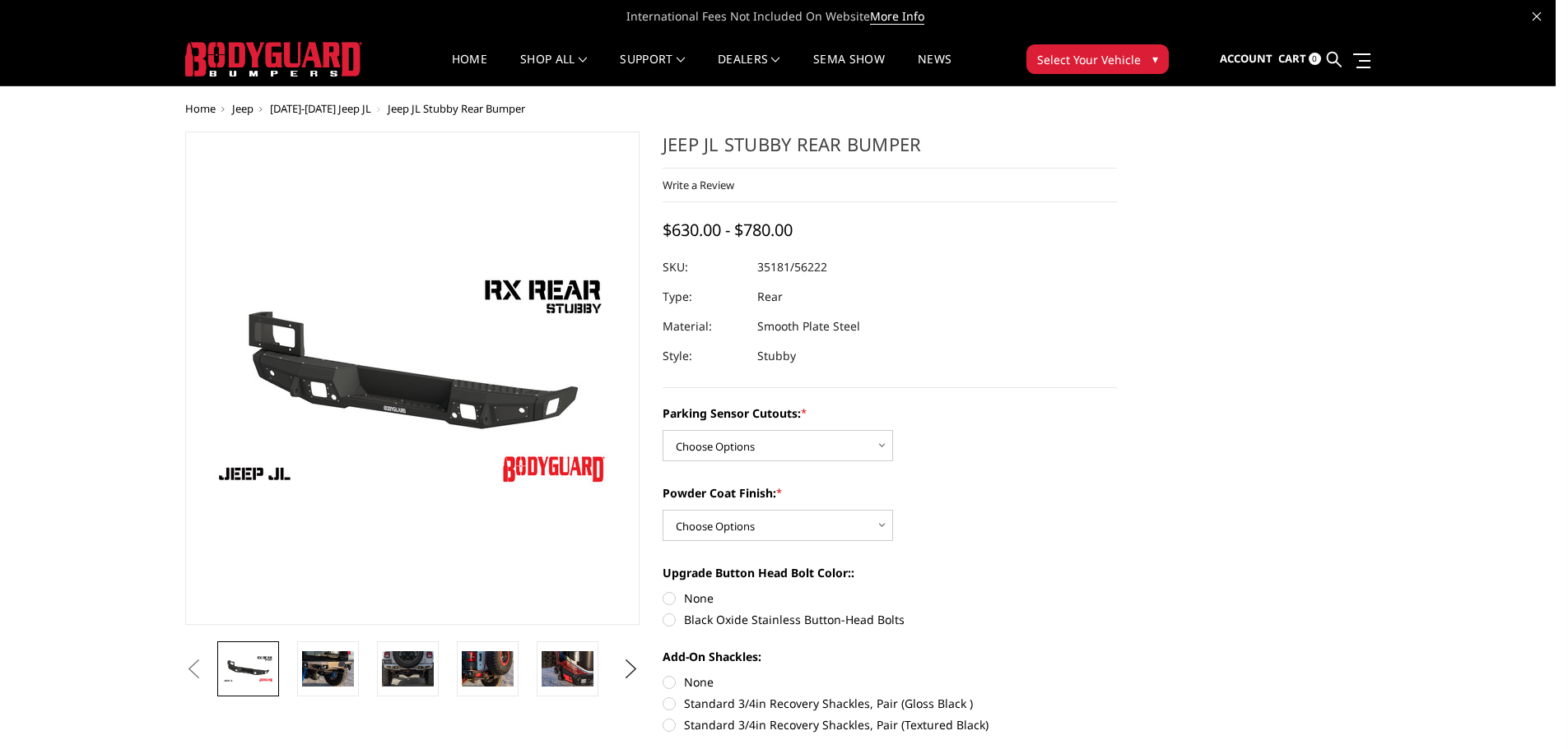
scroll to position [0, 242]
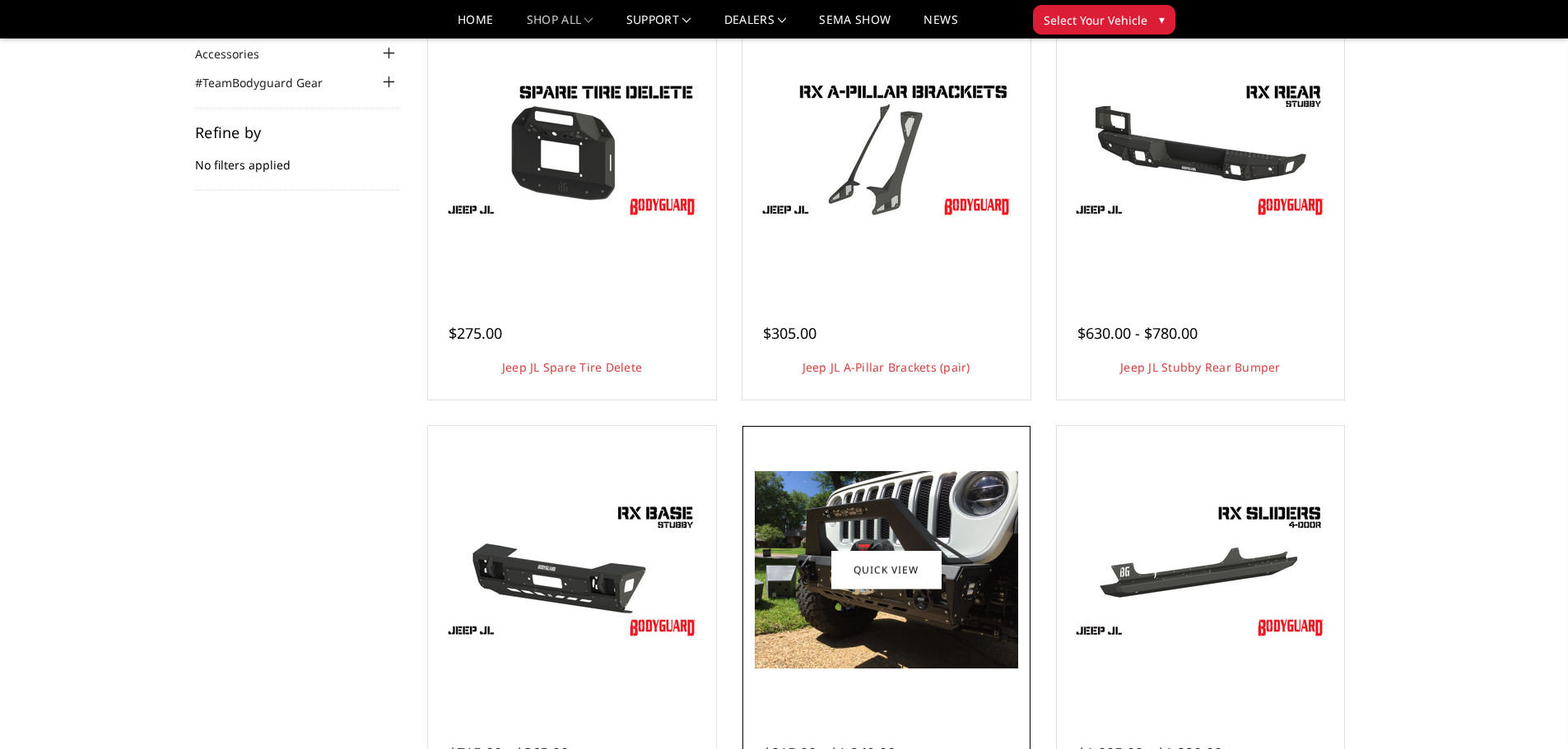
click at [964, 589] on img at bounding box center [886, 570] width 264 height 197
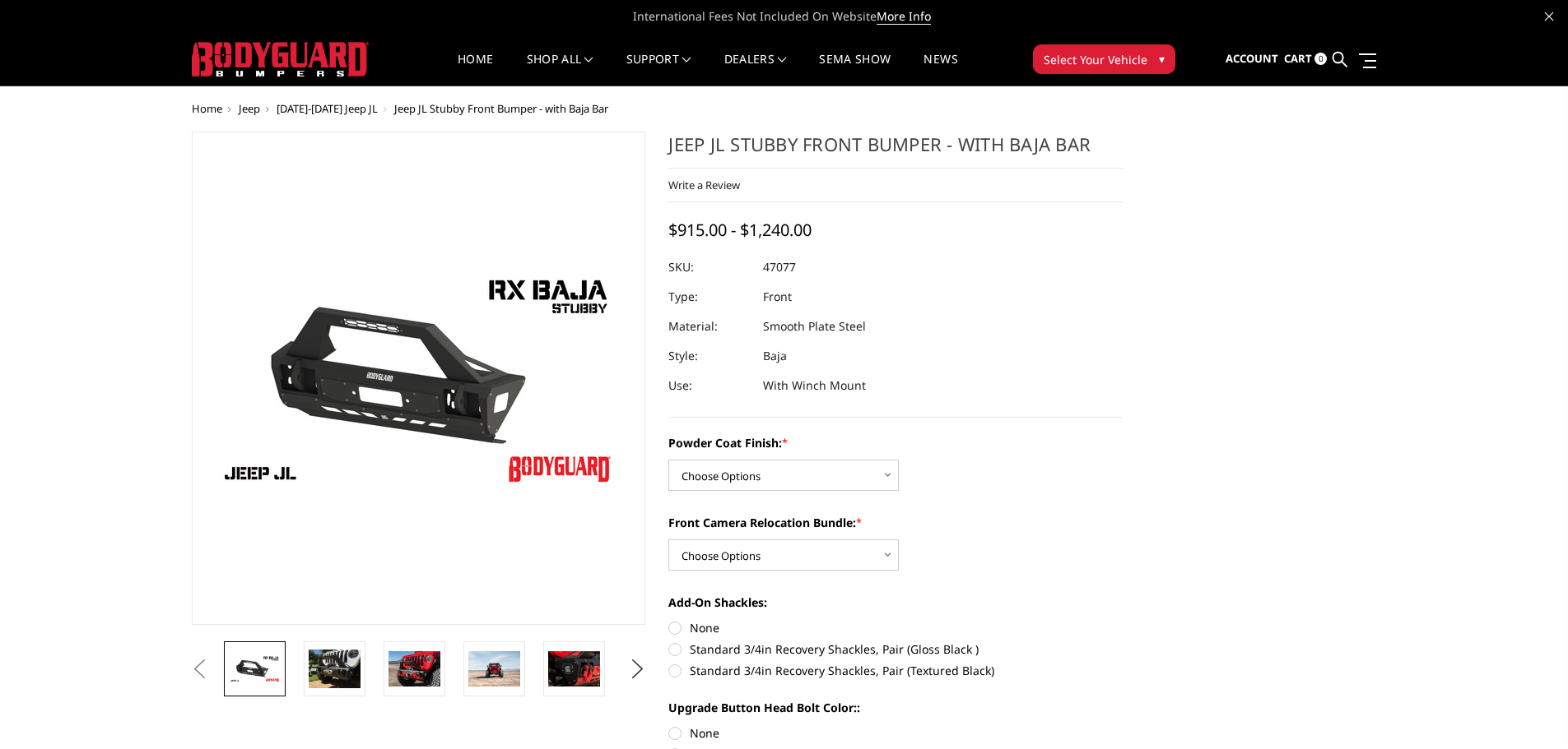
scroll to position [82, 0]
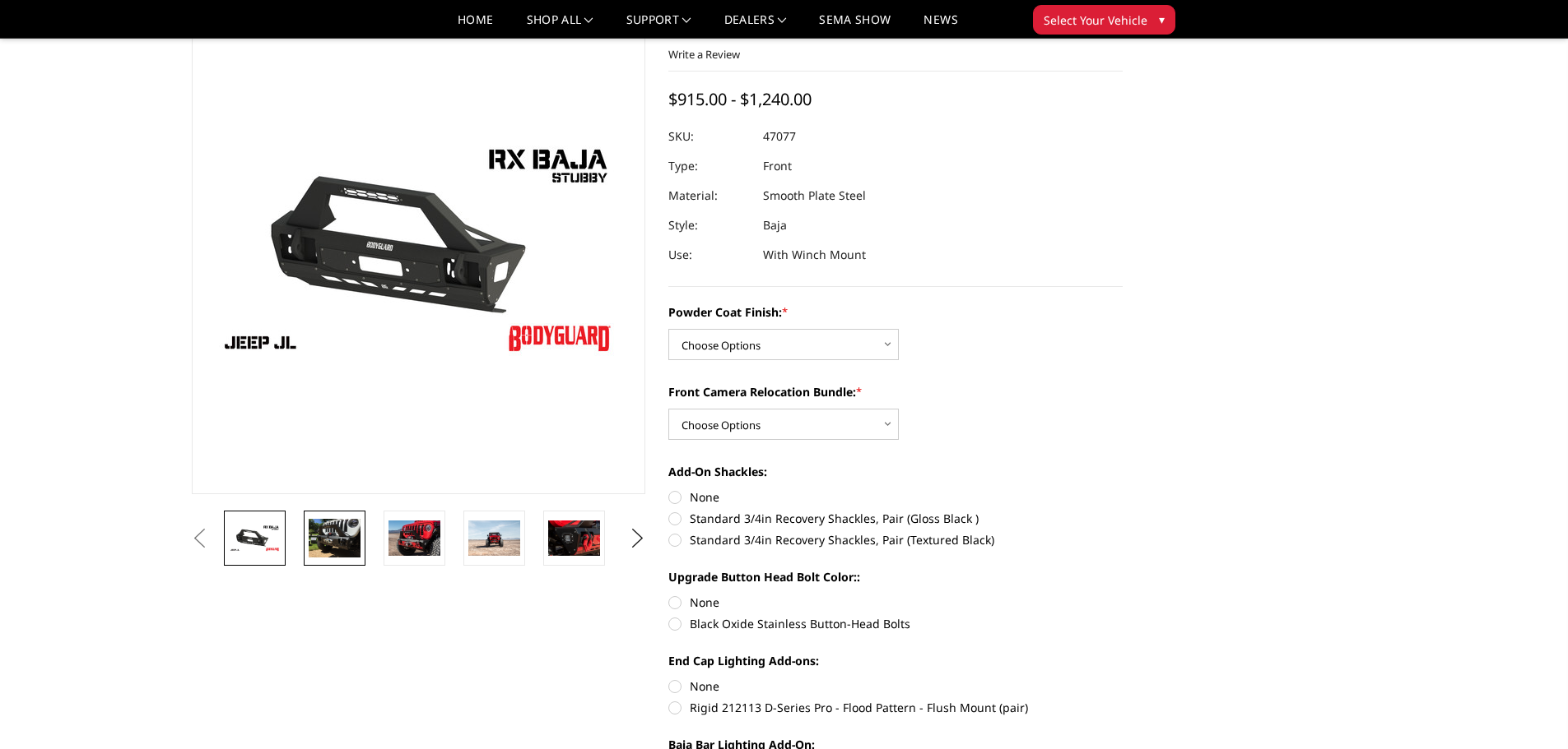
click at [342, 534] on img at bounding box center [334, 538] width 52 height 39
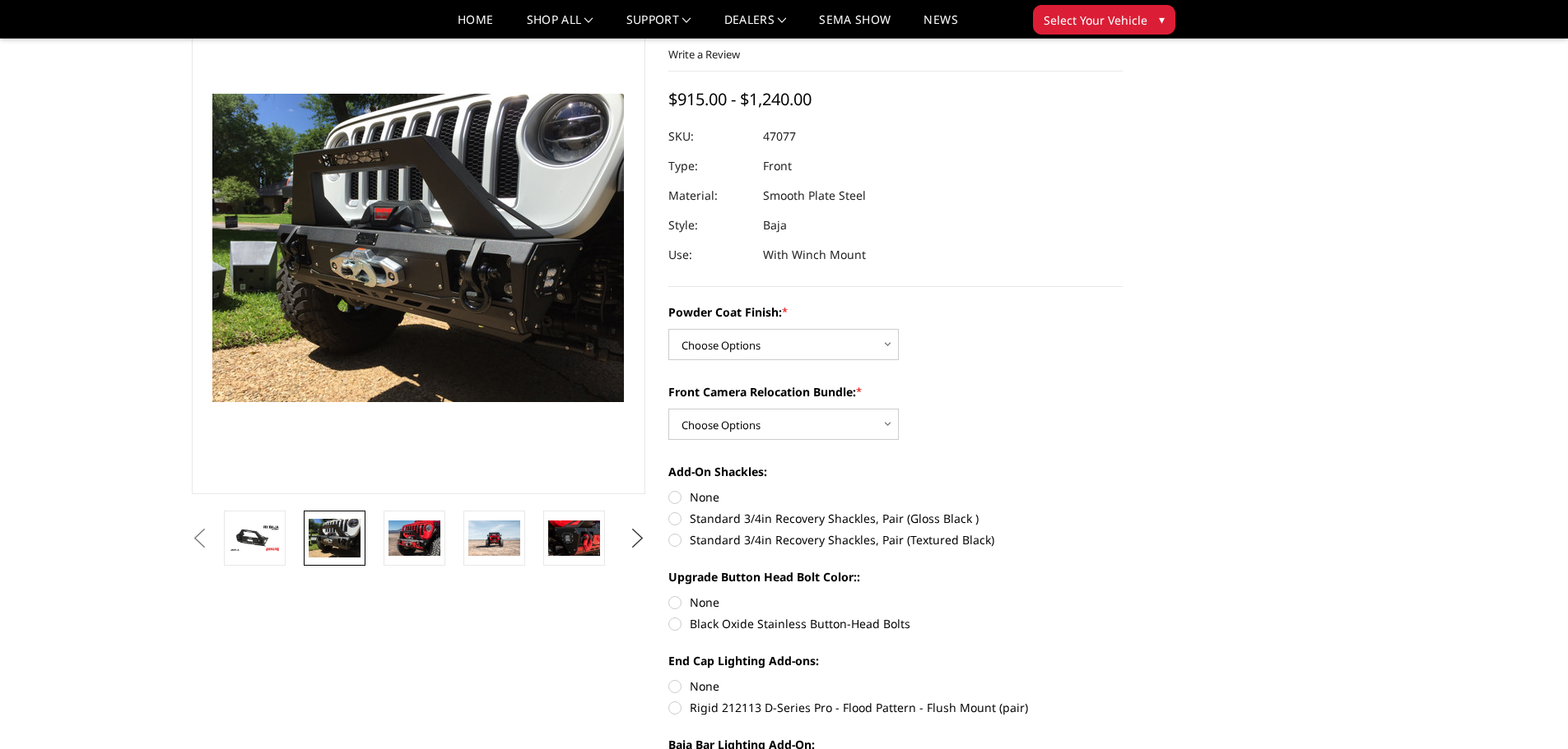
click at [636, 540] on button "Next" at bounding box center [636, 538] width 24 height 24
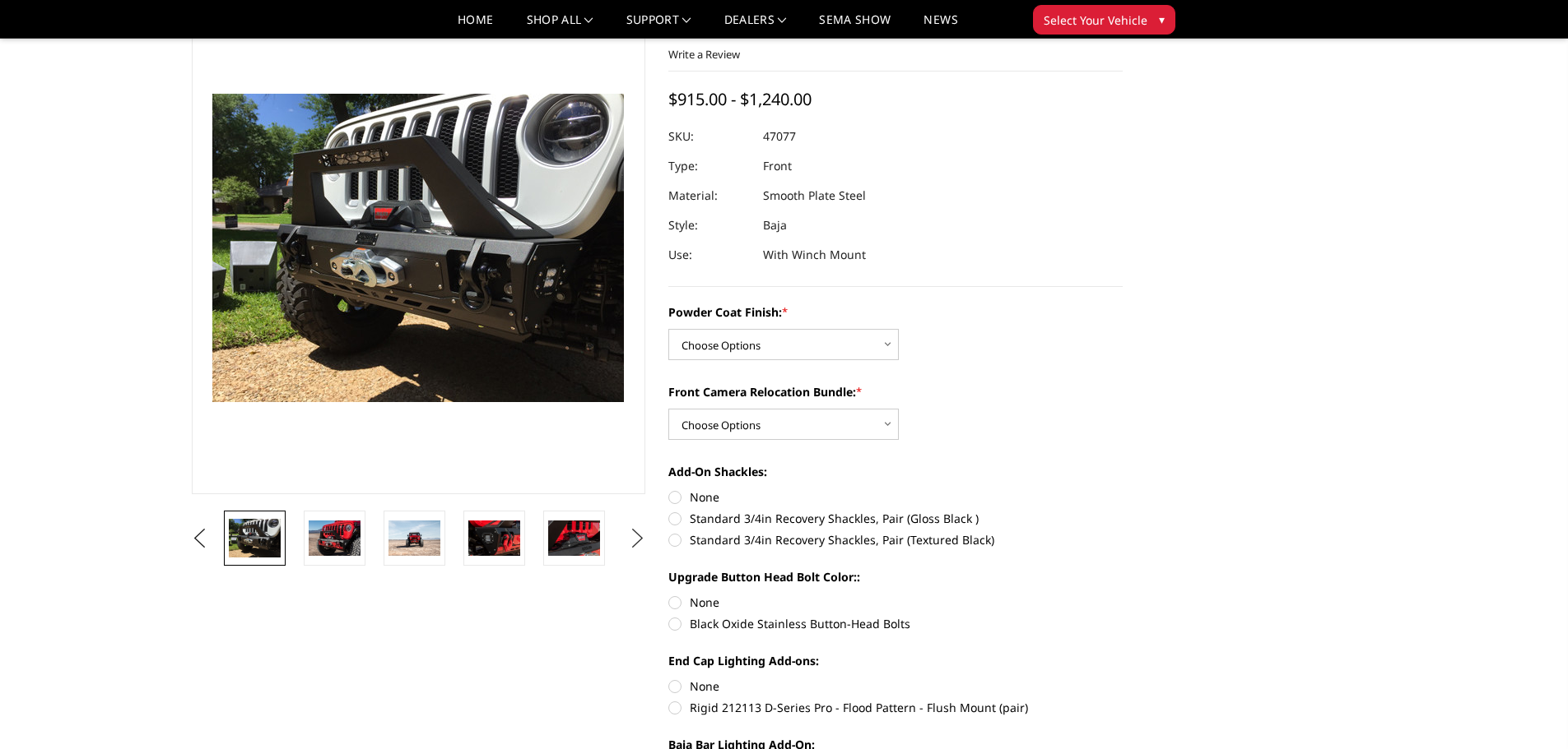
click at [643, 539] on button "Next" at bounding box center [636, 538] width 24 height 24
drag, startPoint x: 643, startPoint y: 539, endPoint x: 575, endPoint y: 543, distance: 68.1
click at [642, 539] on button "Next" at bounding box center [636, 538] width 24 height 24
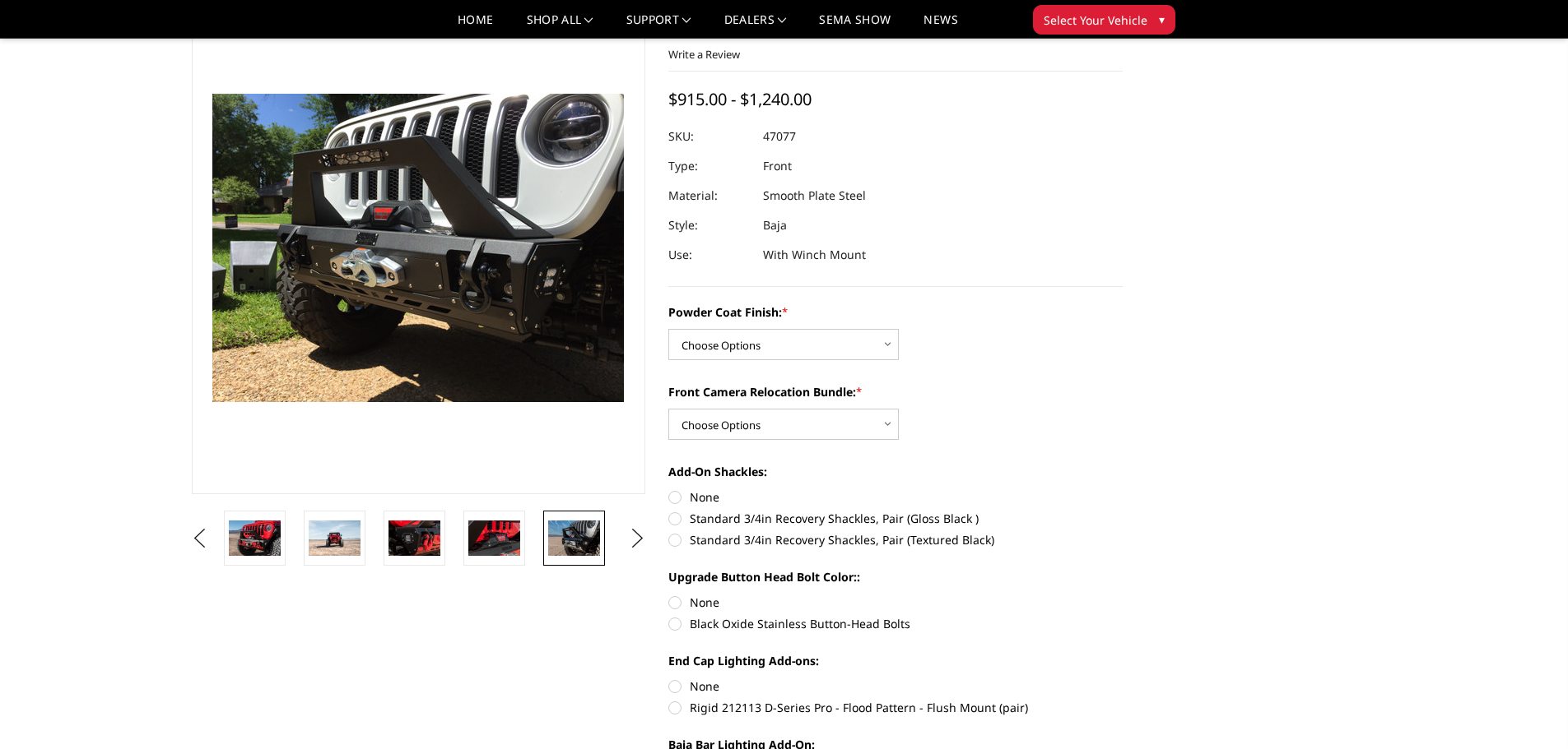
click at [560, 543] on img at bounding box center [573, 537] width 52 height 34
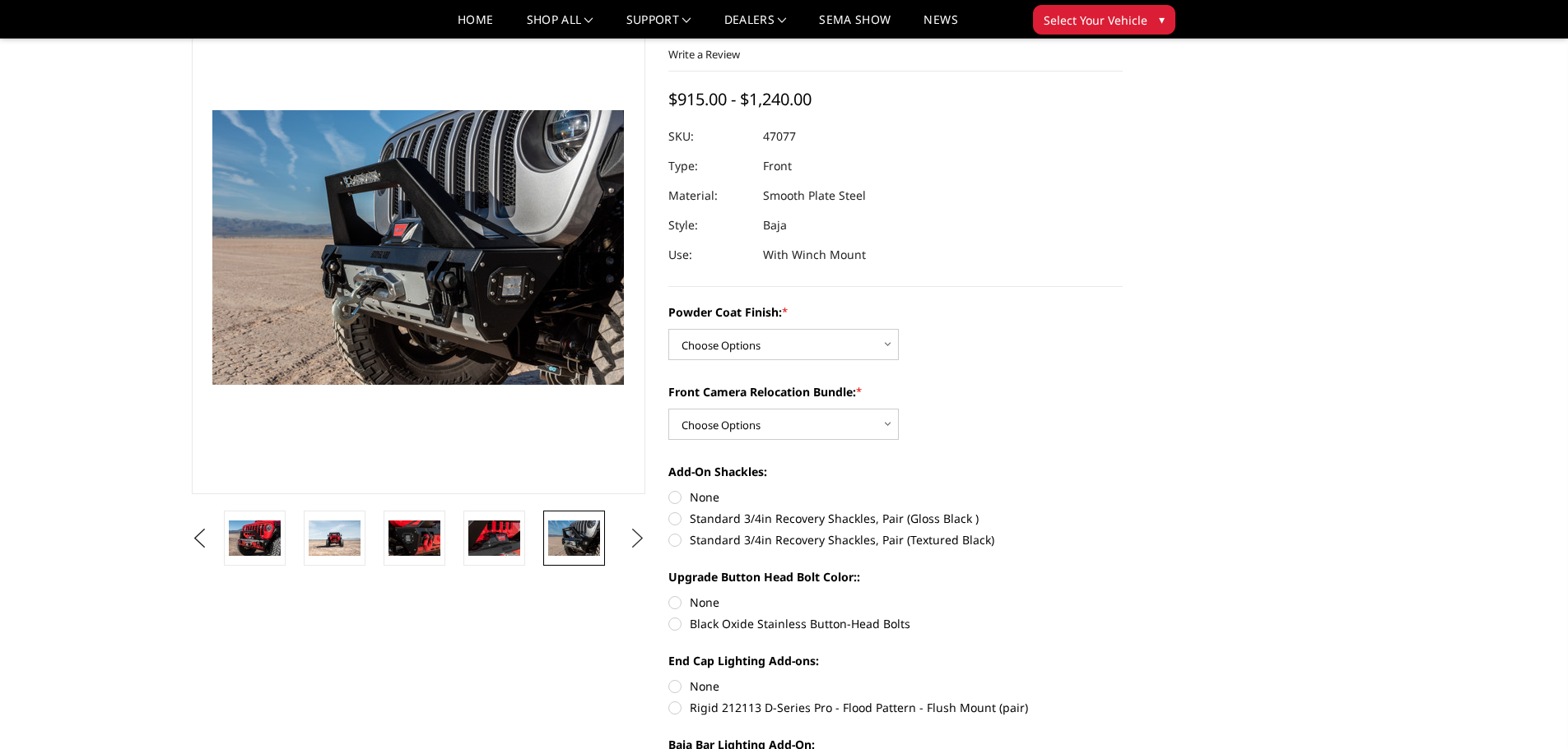
click at [633, 531] on button "Next" at bounding box center [636, 538] width 24 height 24
click at [581, 540] on img at bounding box center [573, 537] width 52 height 34
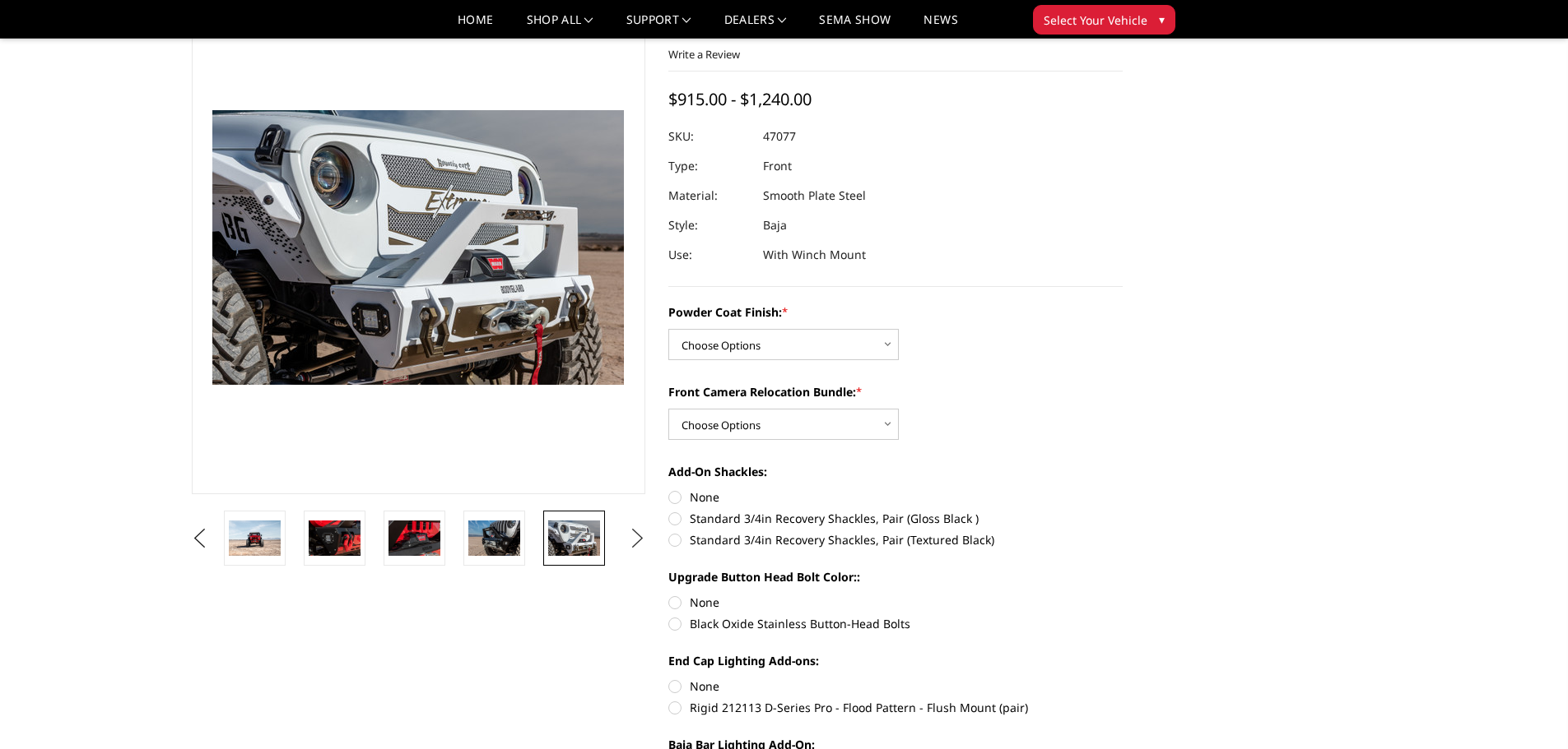
click at [643, 537] on button "Next" at bounding box center [636, 538] width 24 height 24
click at [574, 545] on img at bounding box center [573, 537] width 52 height 34
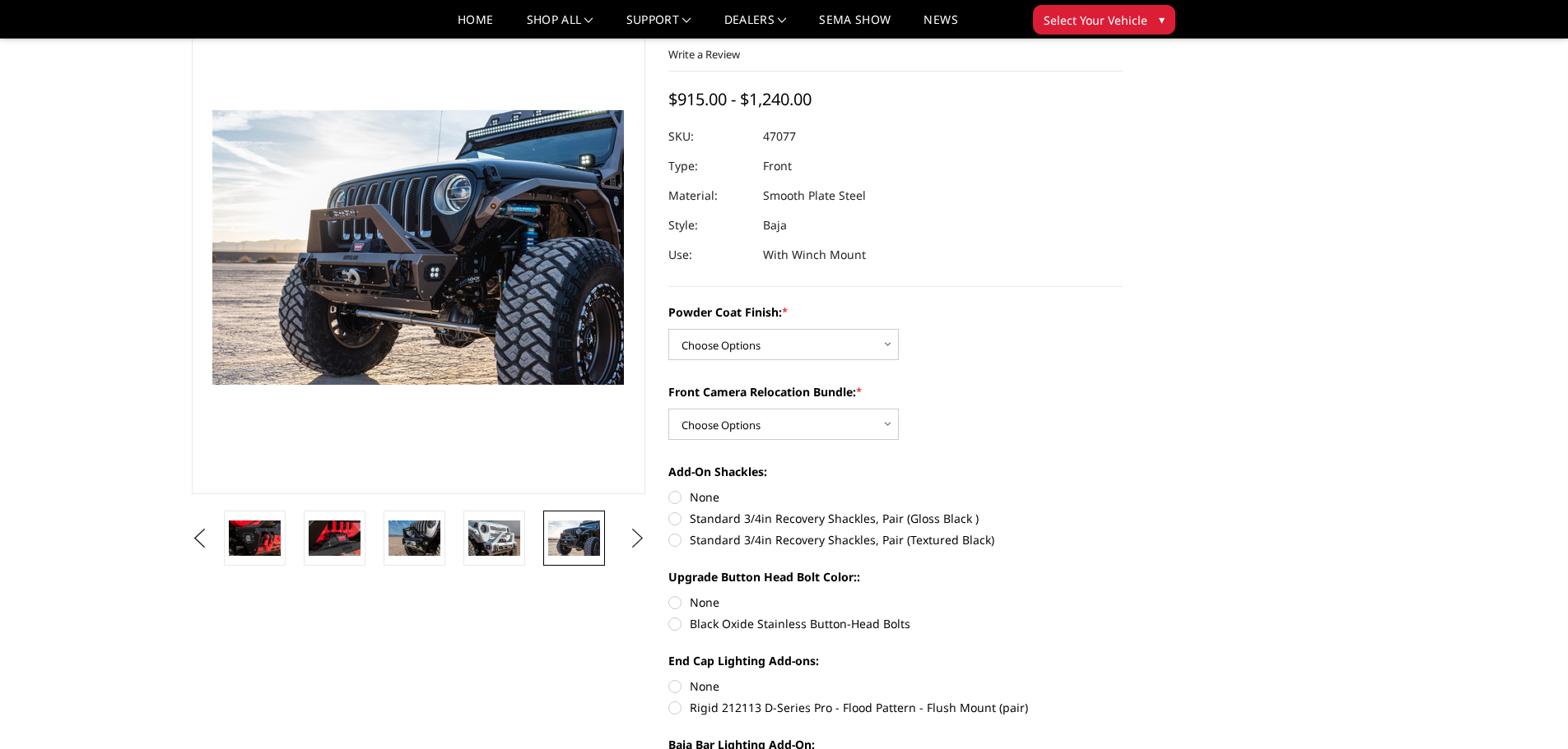
click at [632, 541] on button "Next" at bounding box center [636, 538] width 24 height 24
click at [567, 548] on img at bounding box center [573, 541] width 52 height 52
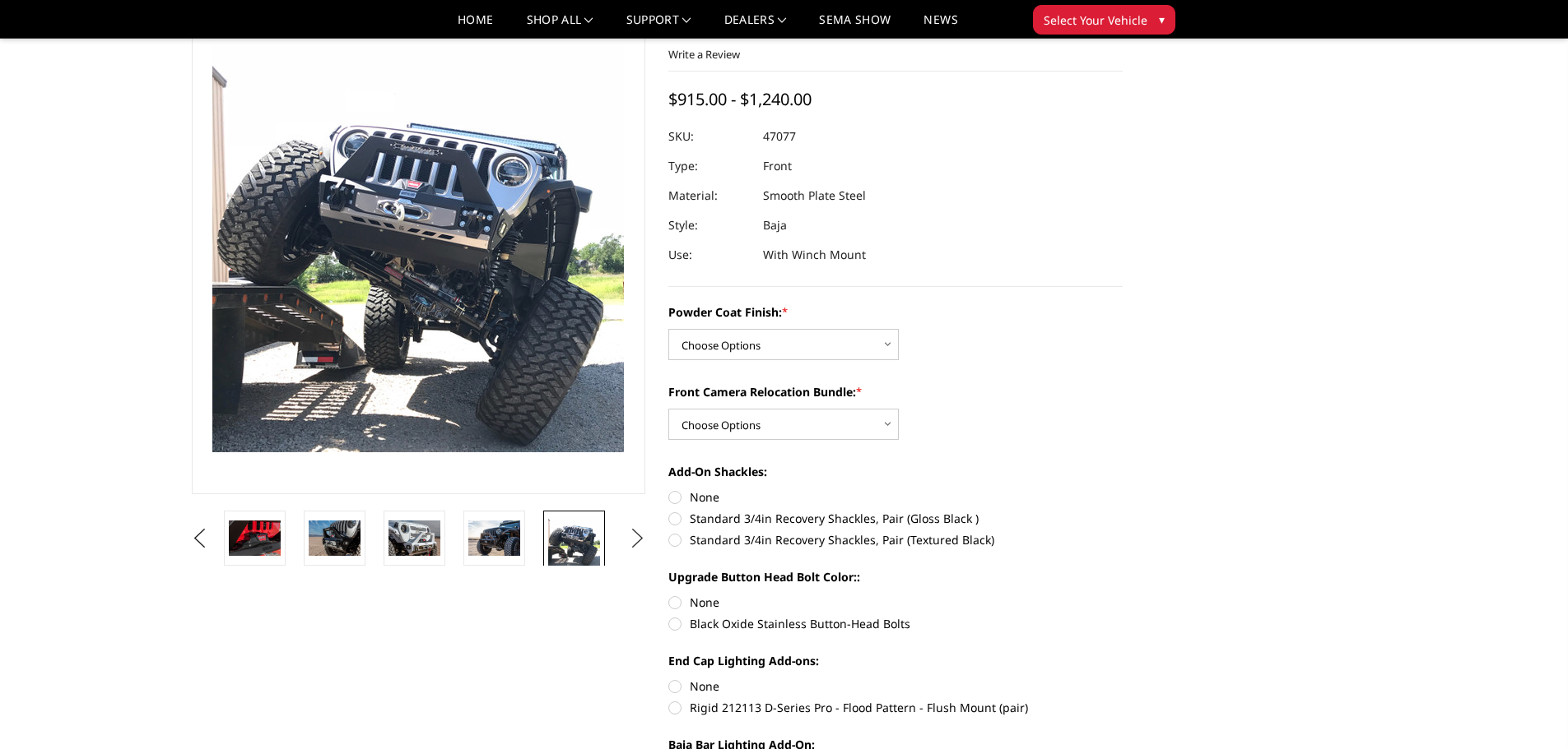
click at [641, 532] on button "Next" at bounding box center [636, 538] width 24 height 24
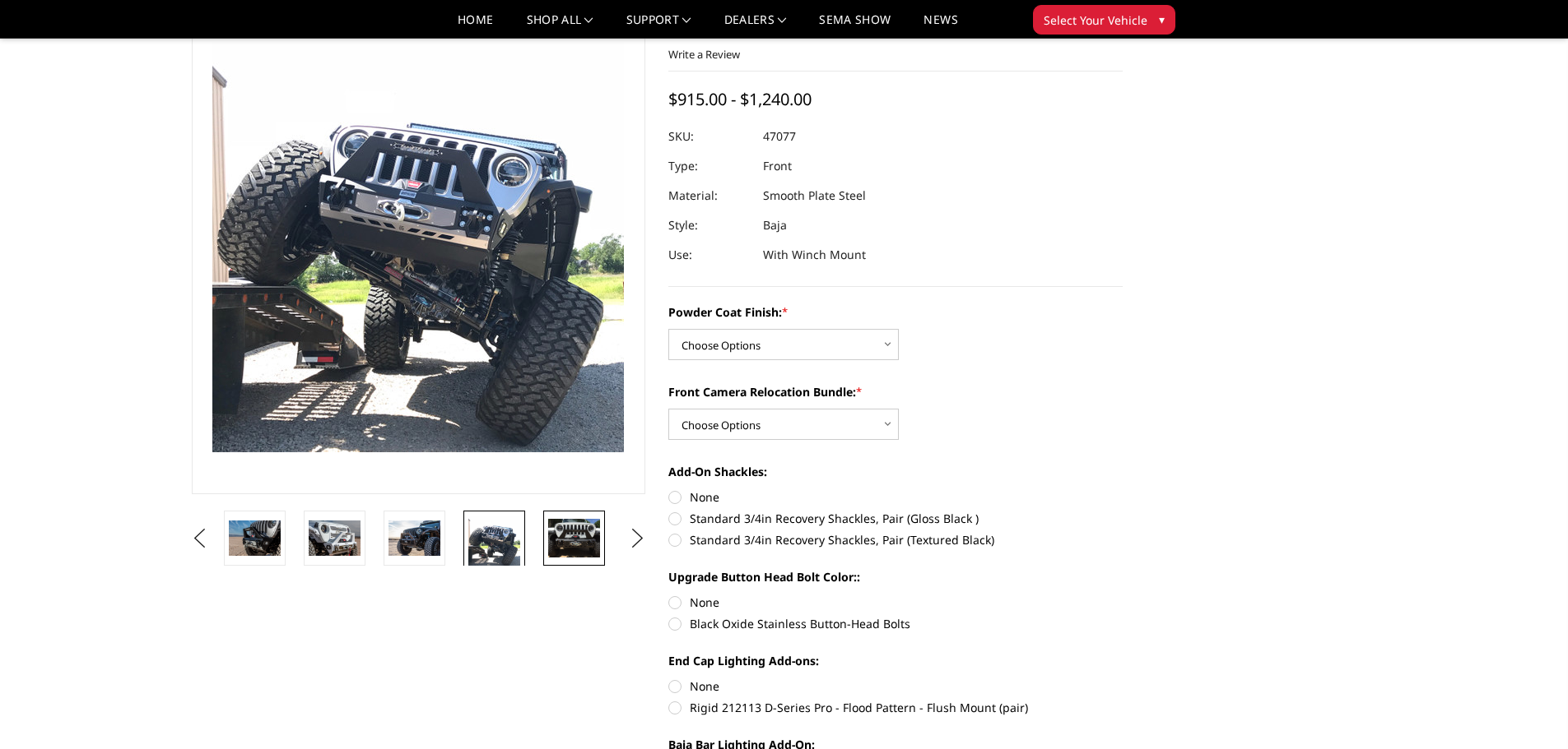
click at [586, 547] on img at bounding box center [573, 538] width 52 height 39
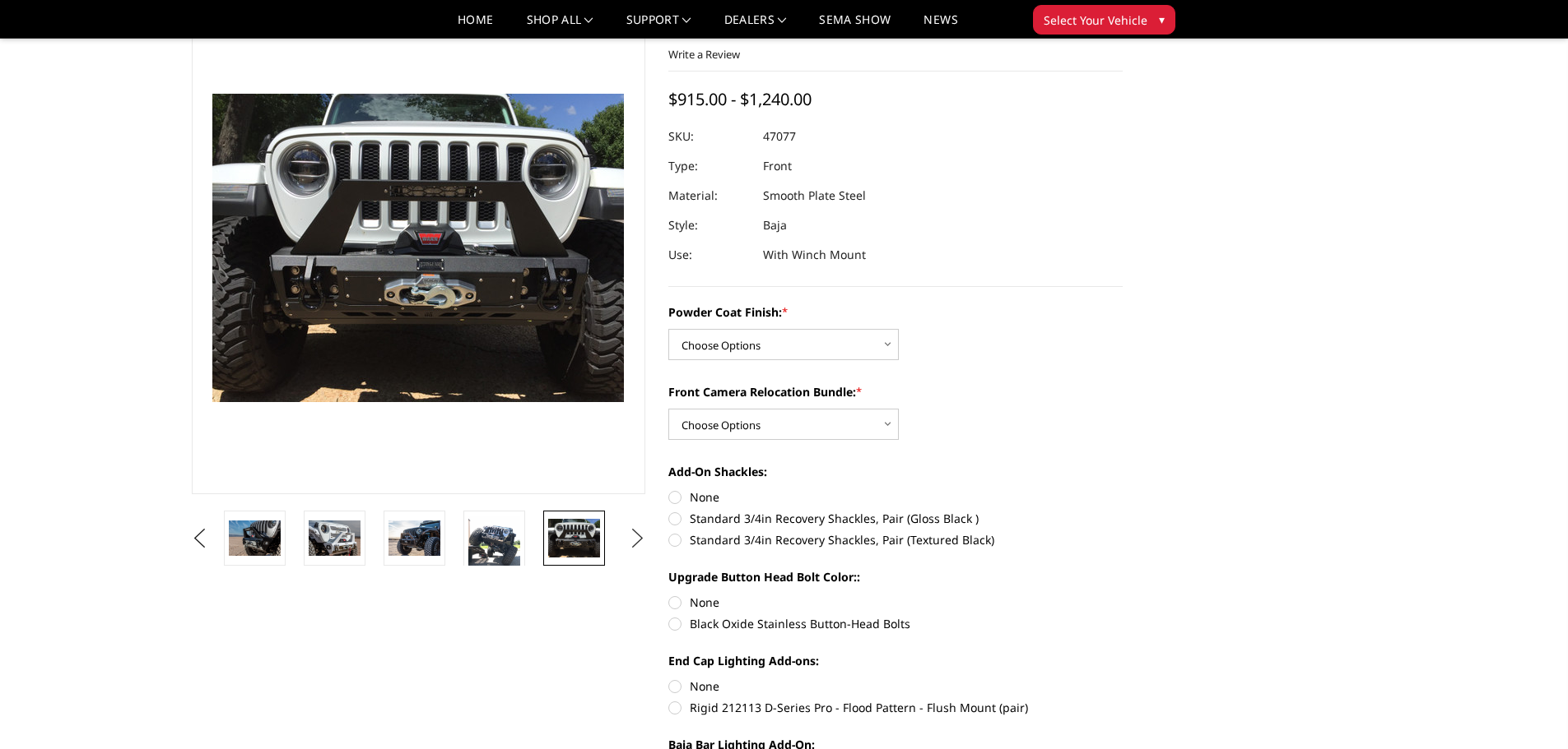
click at [636, 532] on button "Next" at bounding box center [636, 538] width 24 height 24
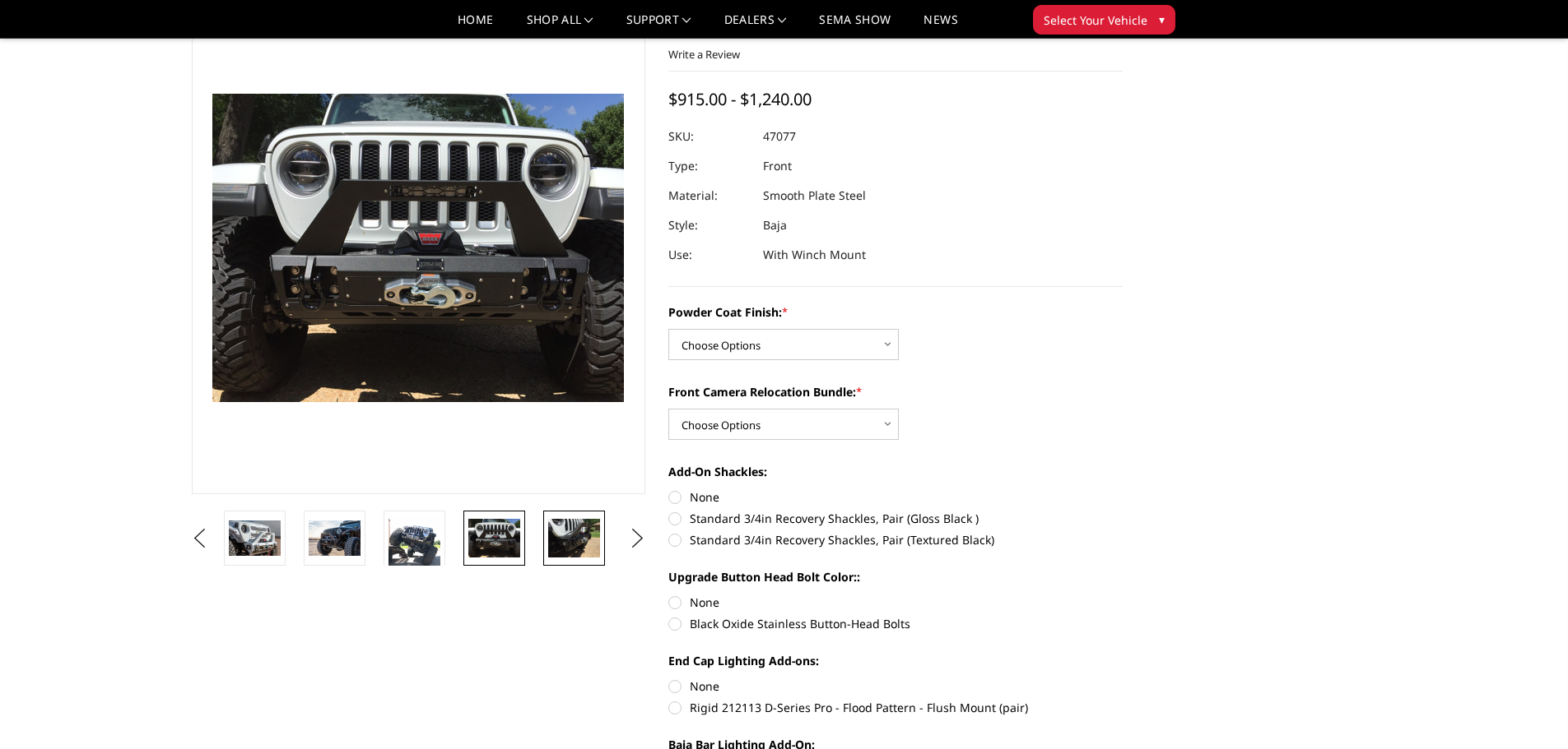
click at [576, 544] on img at bounding box center [573, 538] width 52 height 39
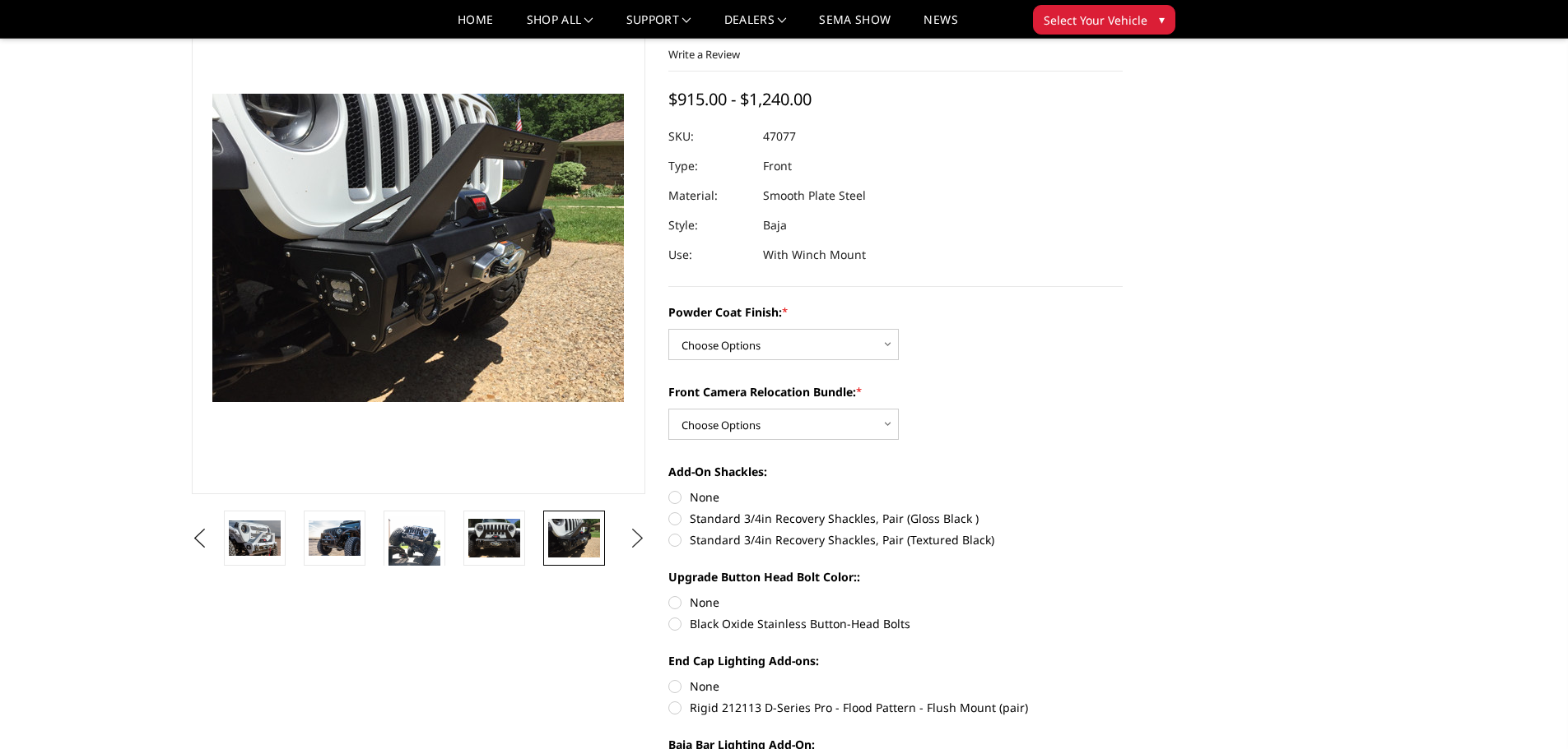
click at [639, 536] on button "Next" at bounding box center [636, 538] width 24 height 24
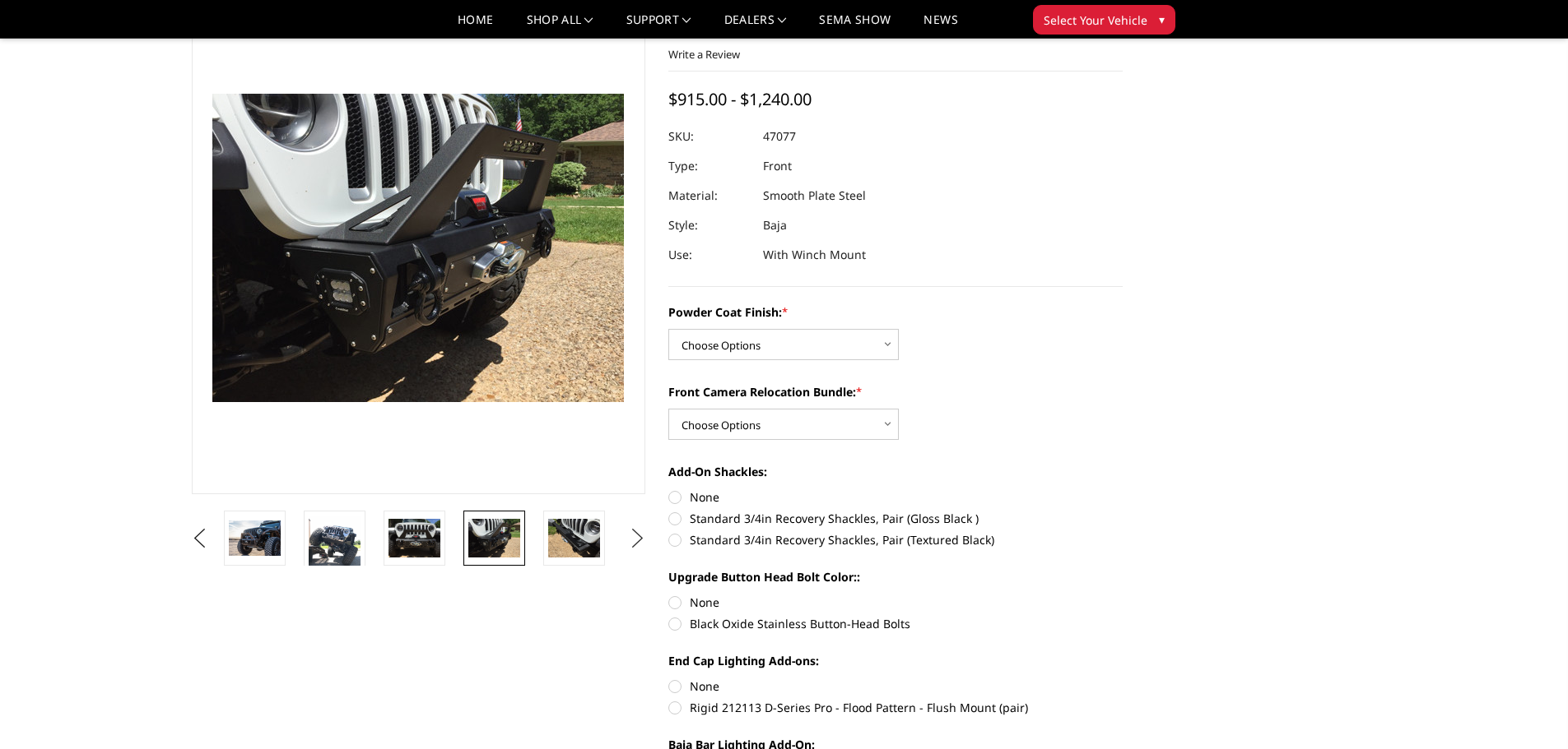
click at [637, 531] on button "Next" at bounding box center [636, 538] width 24 height 24
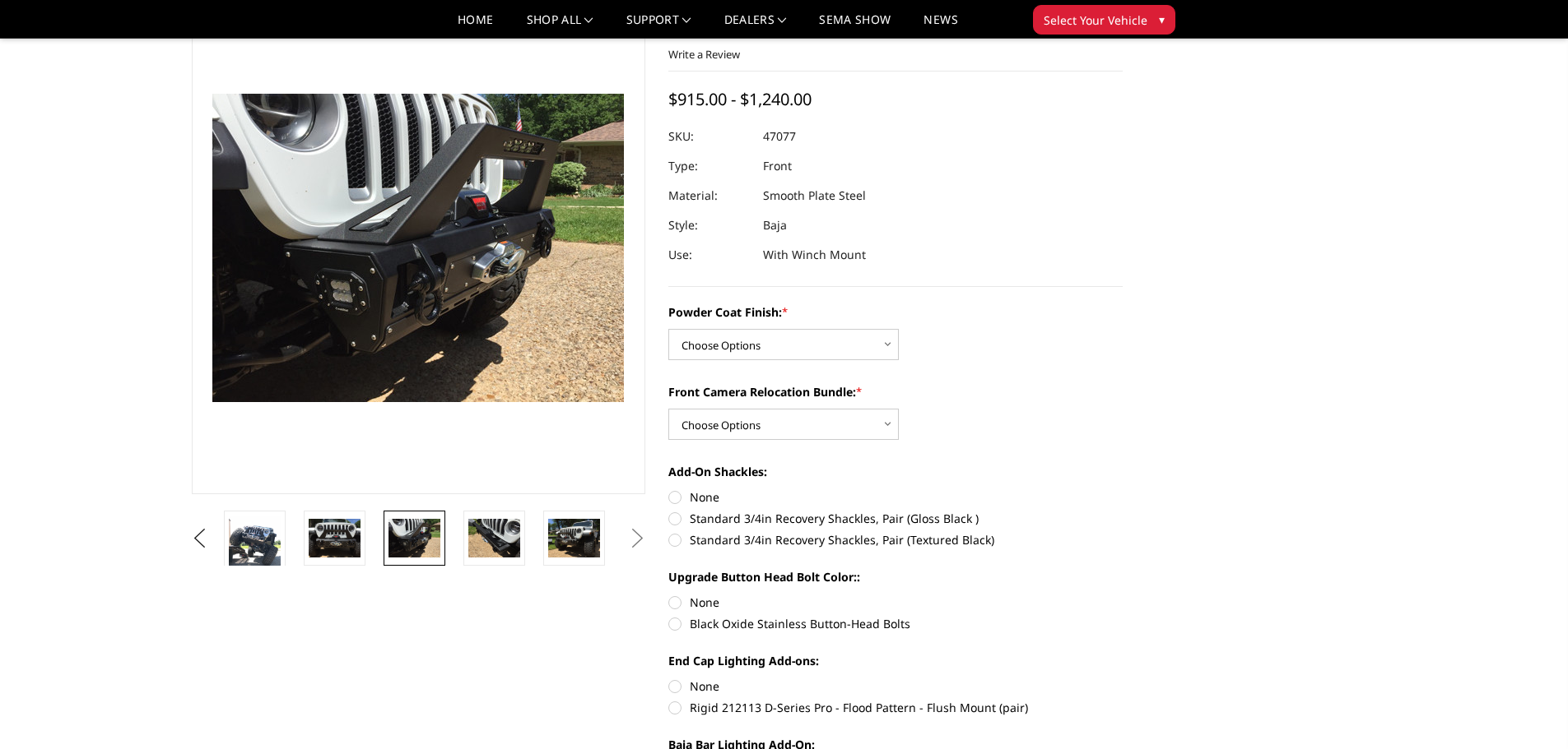
click at [638, 531] on button "Next" at bounding box center [636, 538] width 24 height 24
drag, startPoint x: 638, startPoint y: 531, endPoint x: 638, endPoint y: 542, distance: 11.0
click at [636, 542] on button "Next" at bounding box center [636, 538] width 24 height 24
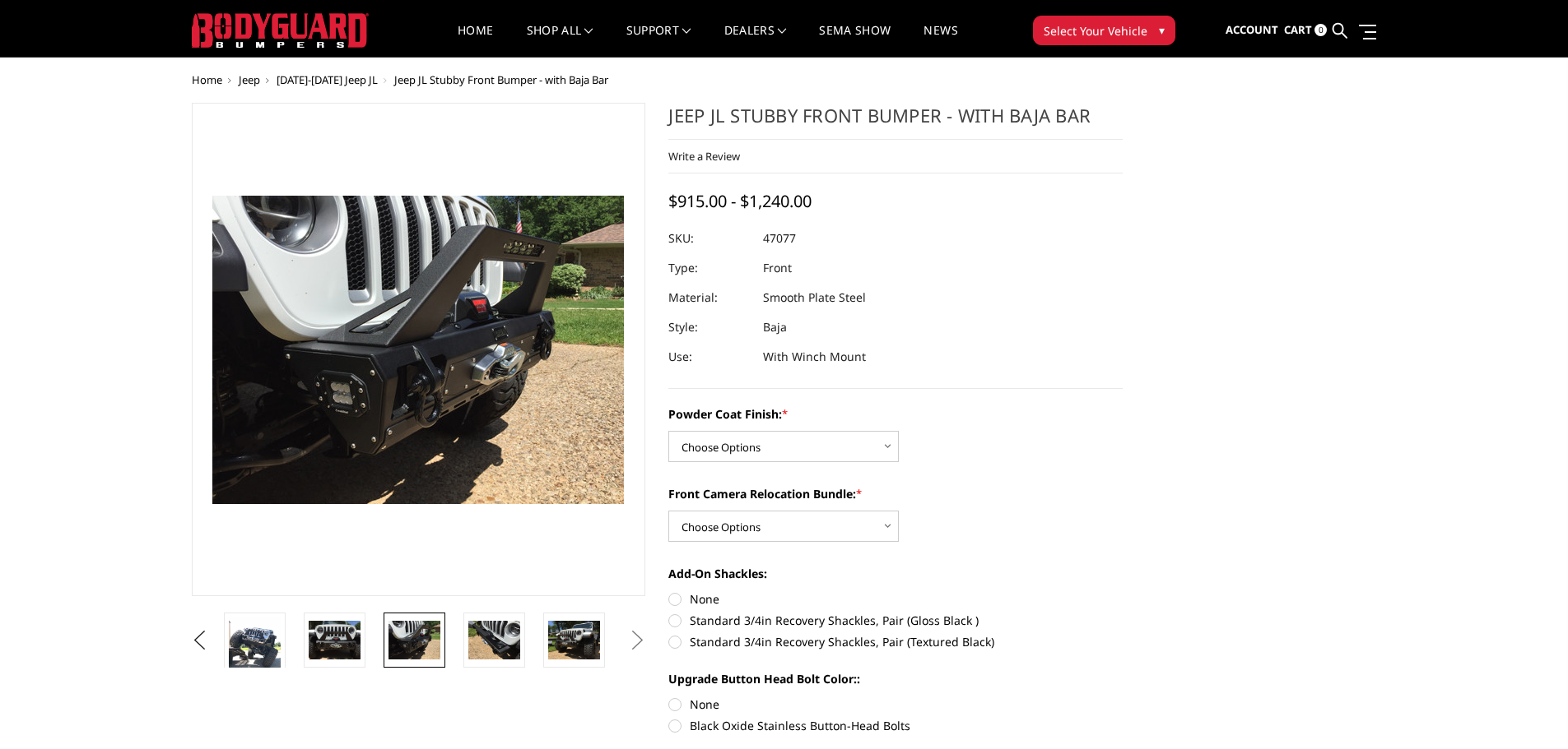
scroll to position [0, 0]
